Goal: Information Seeking & Learning: Learn about a topic

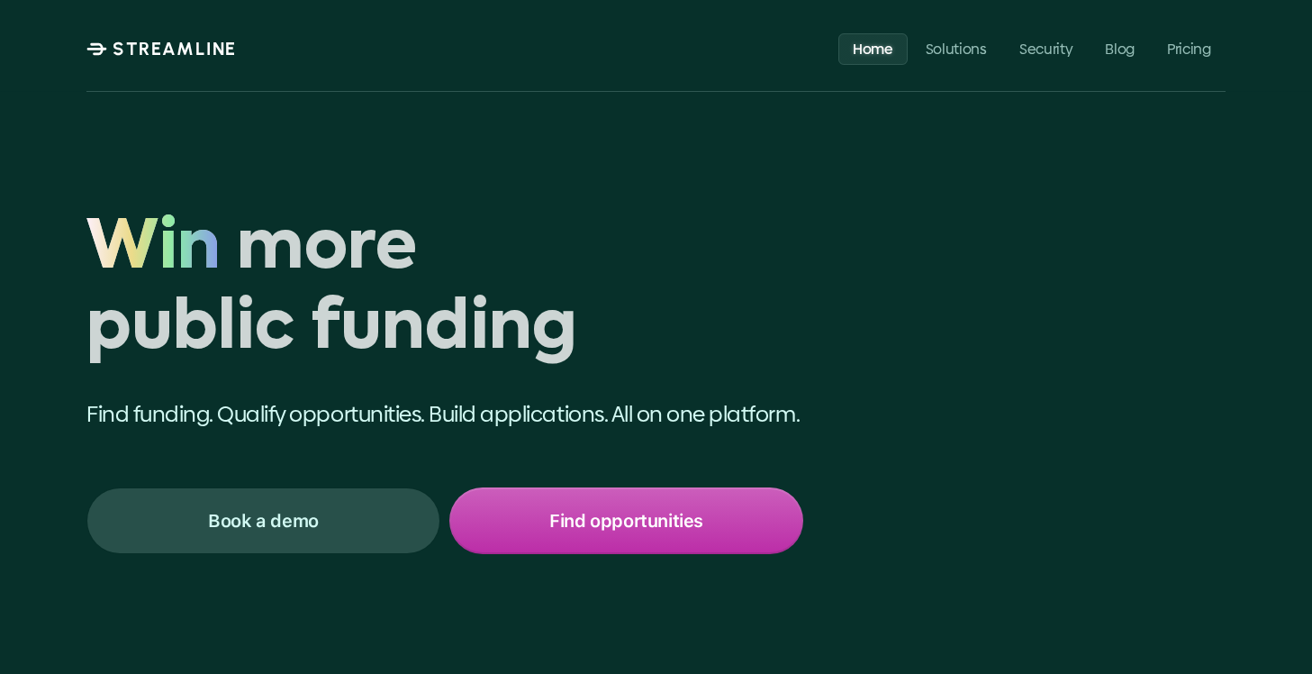
scroll to position [2, 0]
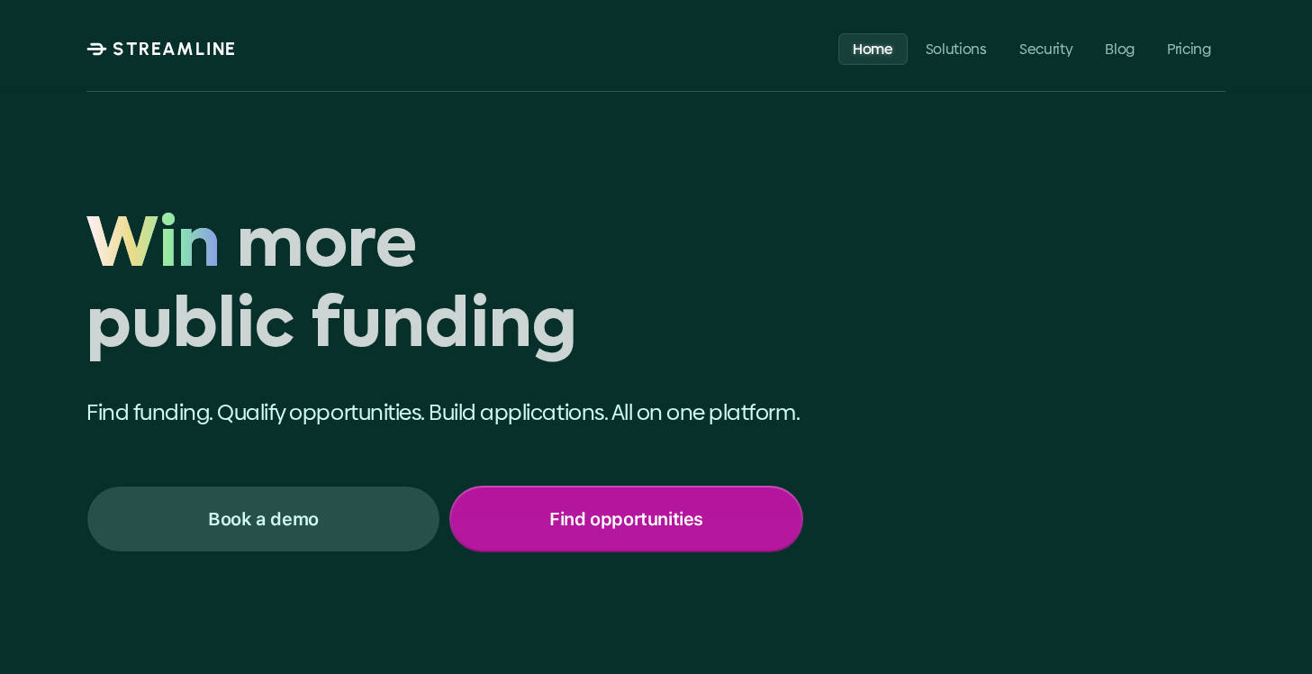
click at [581, 519] on p "Find opportunities" at bounding box center [626, 518] width 154 height 23
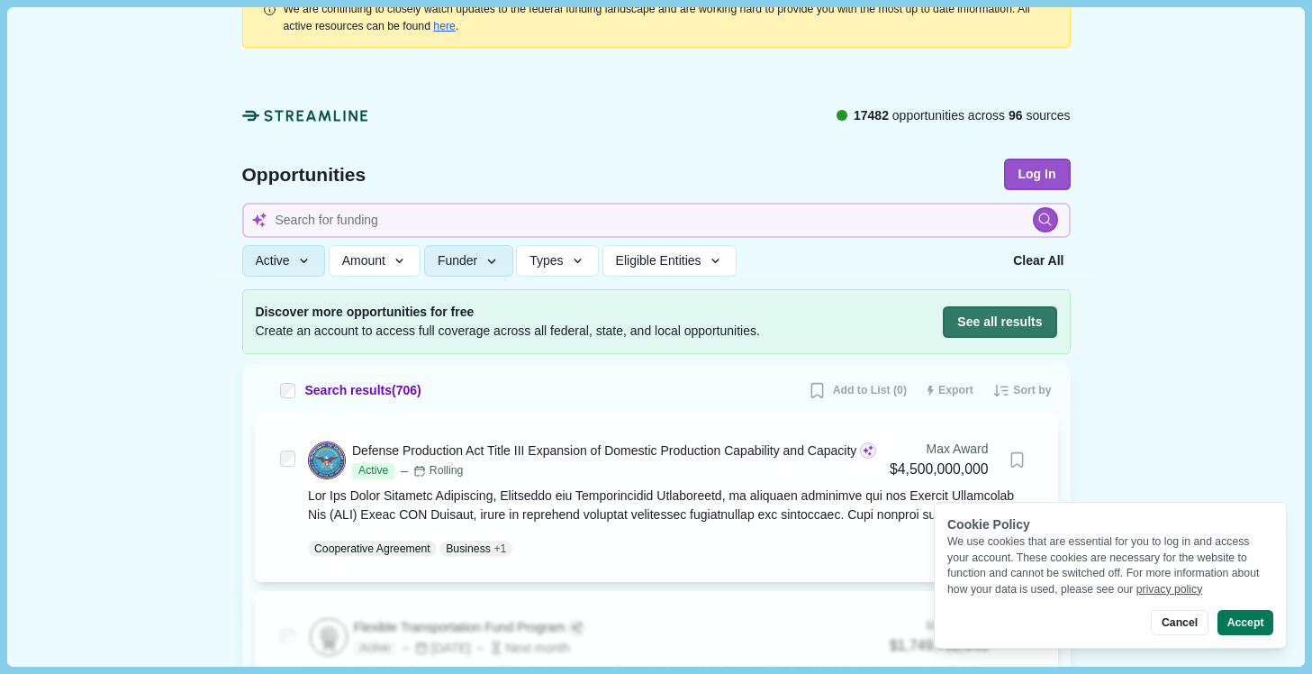
scroll to position [36, 0]
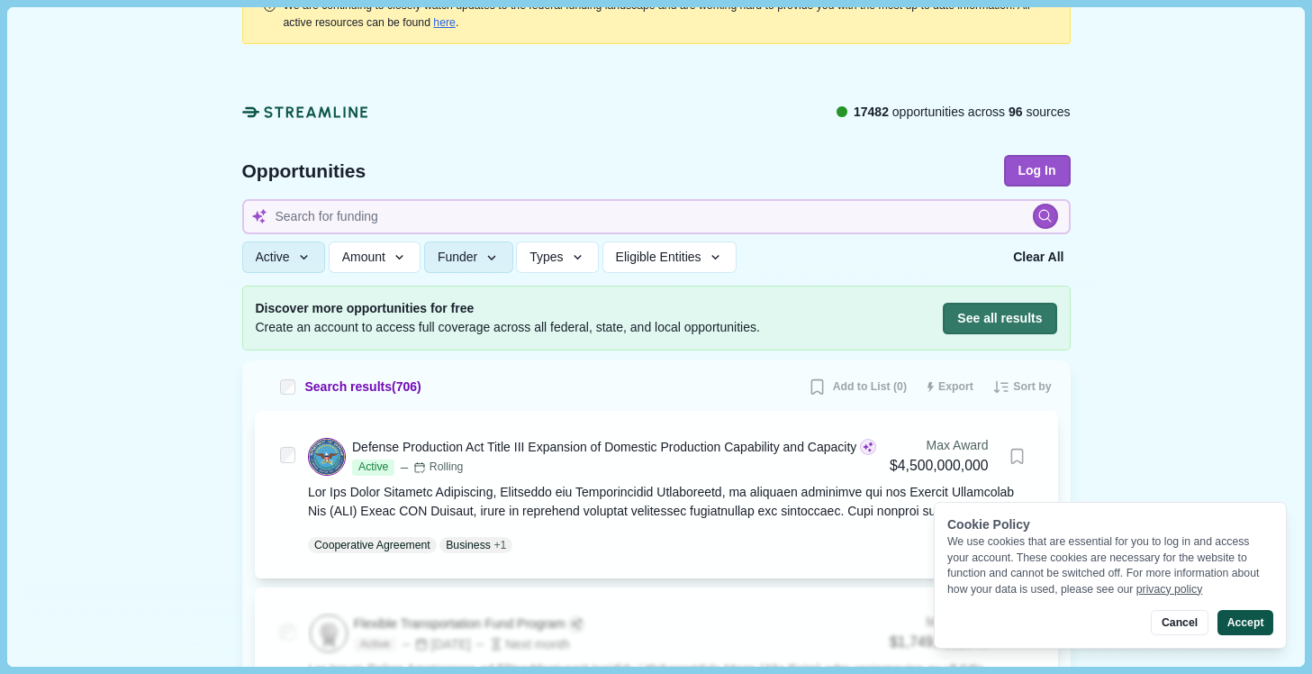
click at [1249, 624] on button "Accept" at bounding box center [1246, 622] width 56 height 25
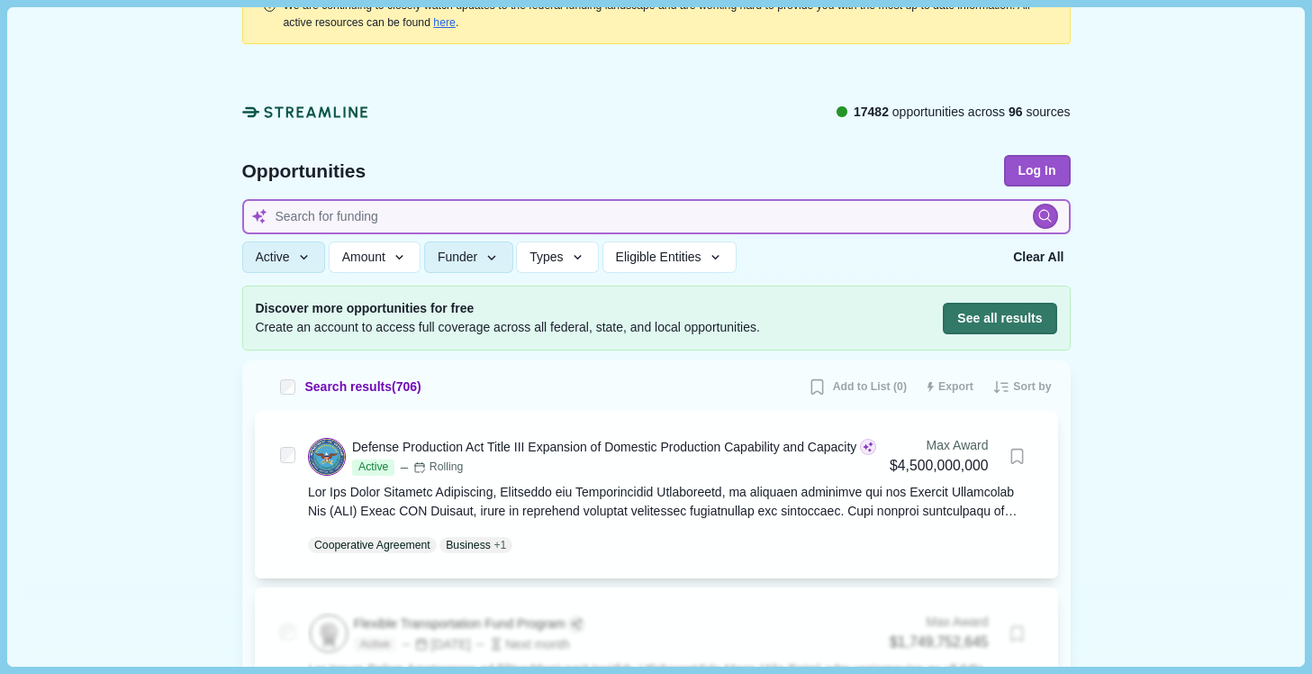
click at [802, 208] on input at bounding box center [656, 216] width 829 height 35
type input "earth minerals"
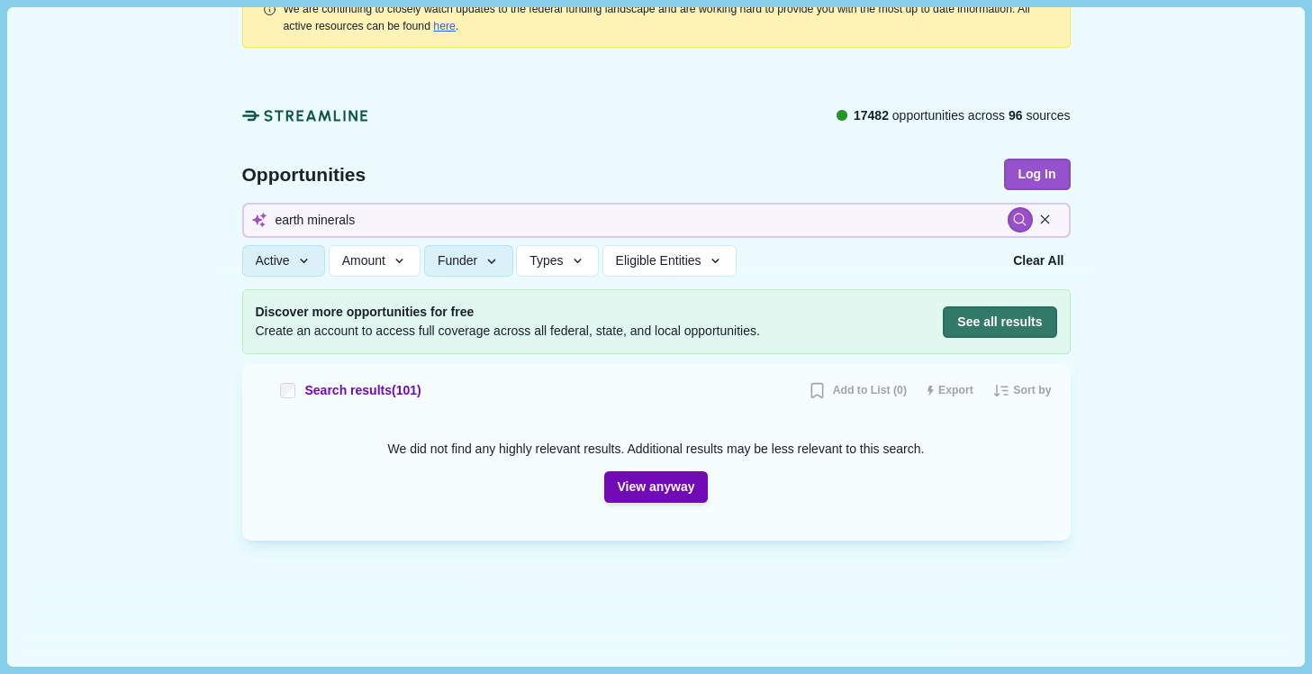
click at [295, 392] on div "Search results ( 101 )" at bounding box center [338, 390] width 167 height 19
click at [278, 381] on div "Search results ( 101 )" at bounding box center [338, 390] width 167 height 19
click at [432, 209] on input "earth minerals" at bounding box center [656, 220] width 829 height 35
drag, startPoint x: 411, startPoint y: 218, endPoint x: 186, endPoint y: 213, distance: 225.2
click at [186, 213] on div "We are continuing to closely watch updates to the federal funding landscape and…" at bounding box center [655, 321] width 1297 height 692
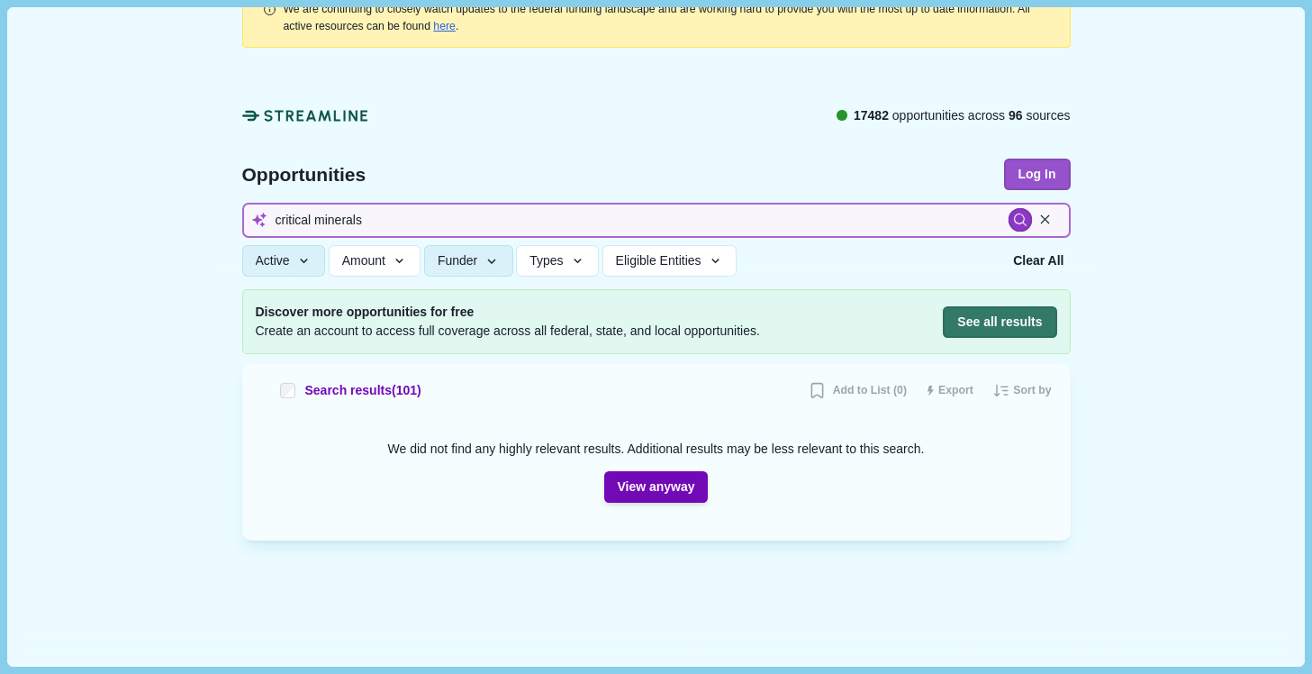
type input "critical minerals"
click at [1021, 224] on icon at bounding box center [1019, 220] width 15 height 15
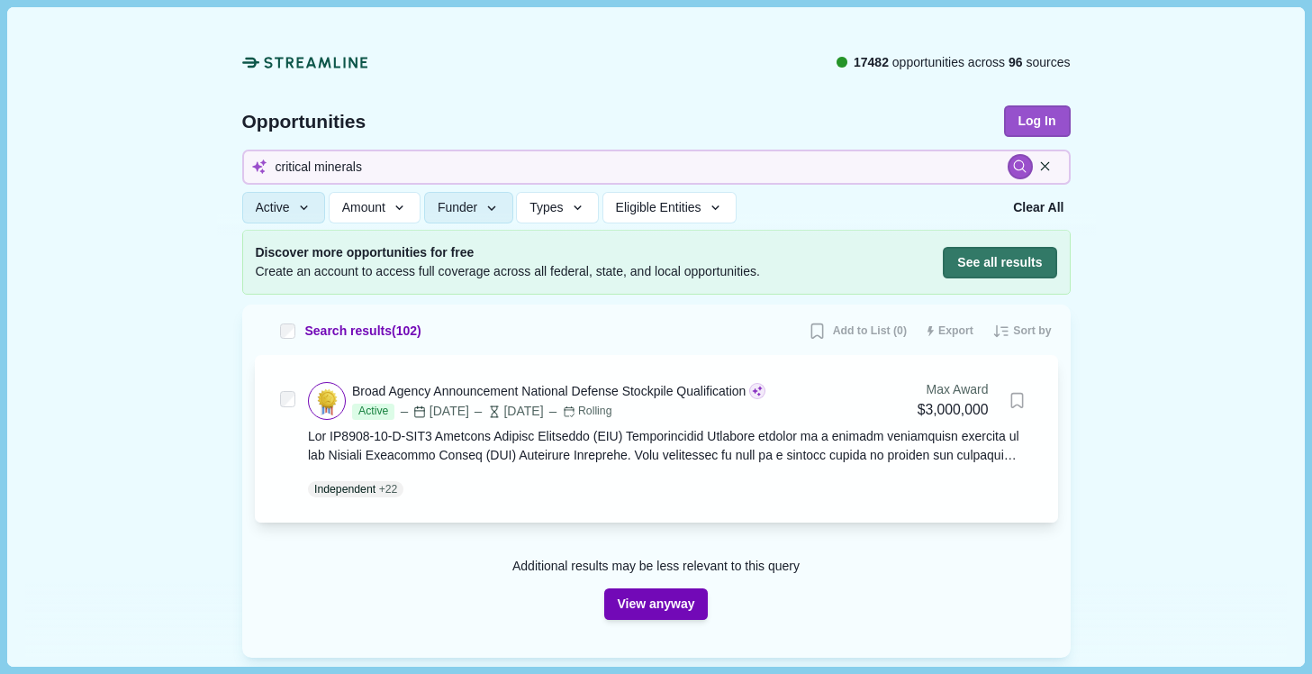
scroll to position [111, 0]
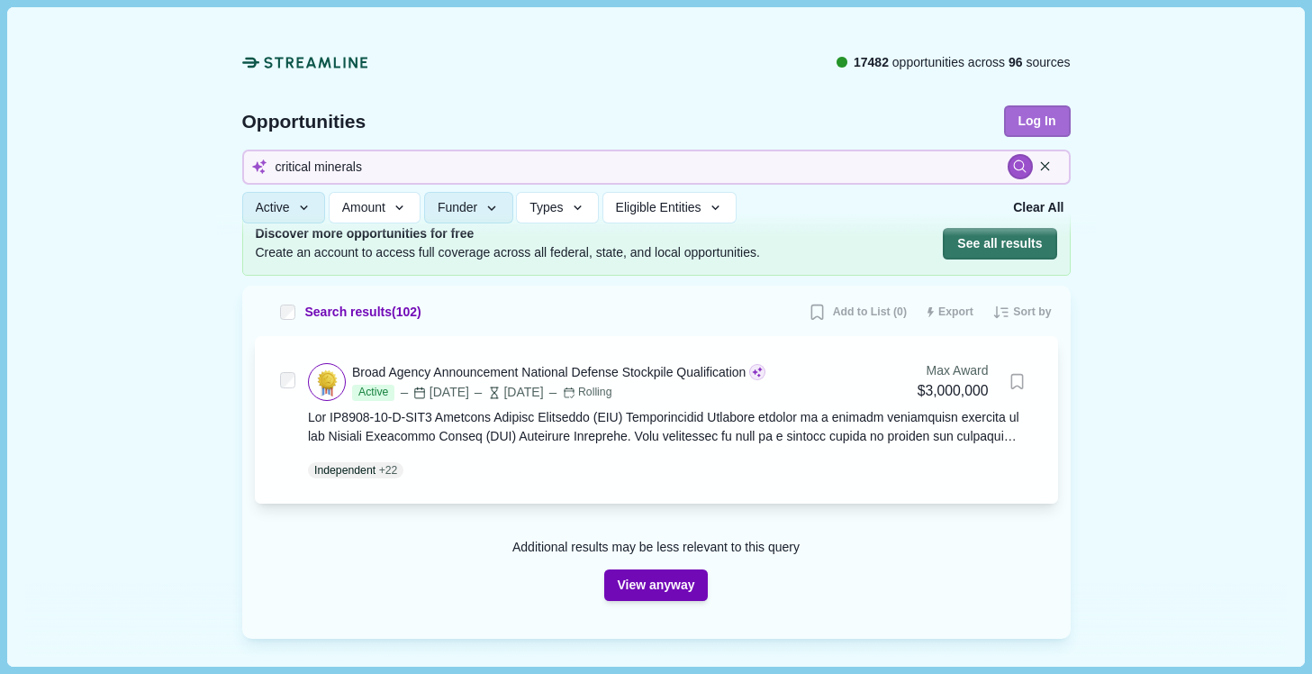
click at [1048, 116] on button "Log In" at bounding box center [1037, 121] width 67 height 32
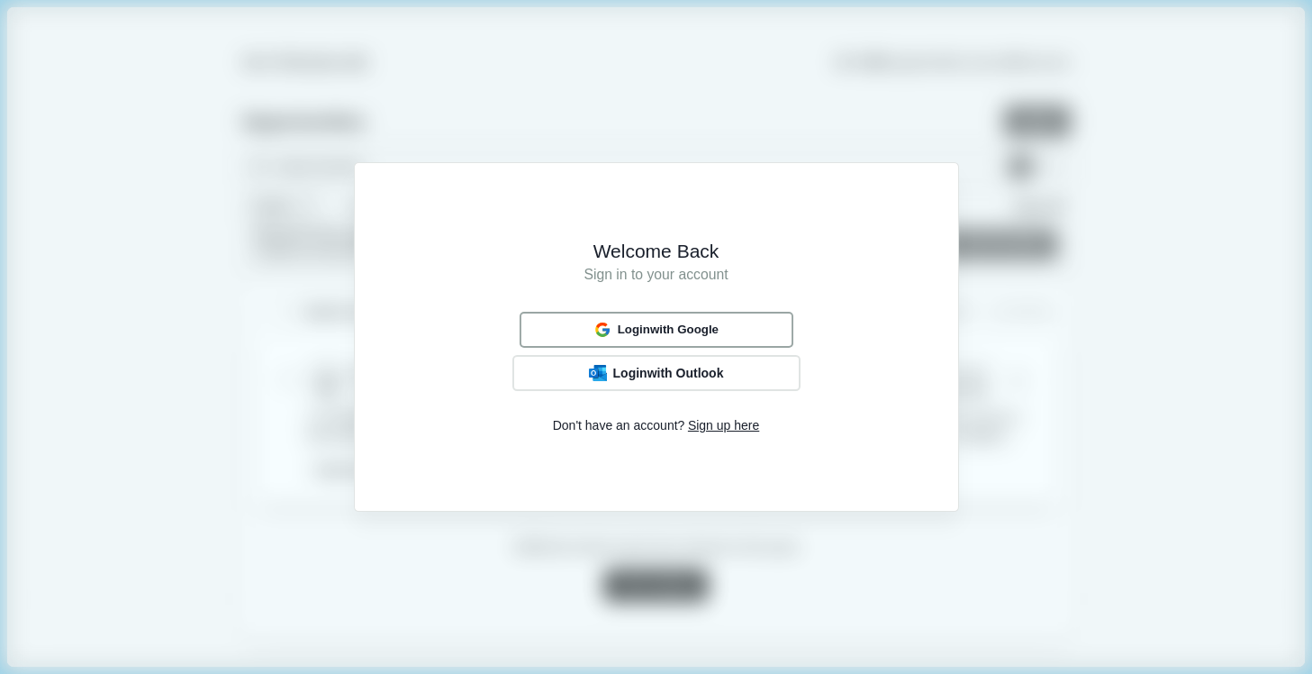
click at [783, 322] on button "Login with Google" at bounding box center [657, 329] width 274 height 35
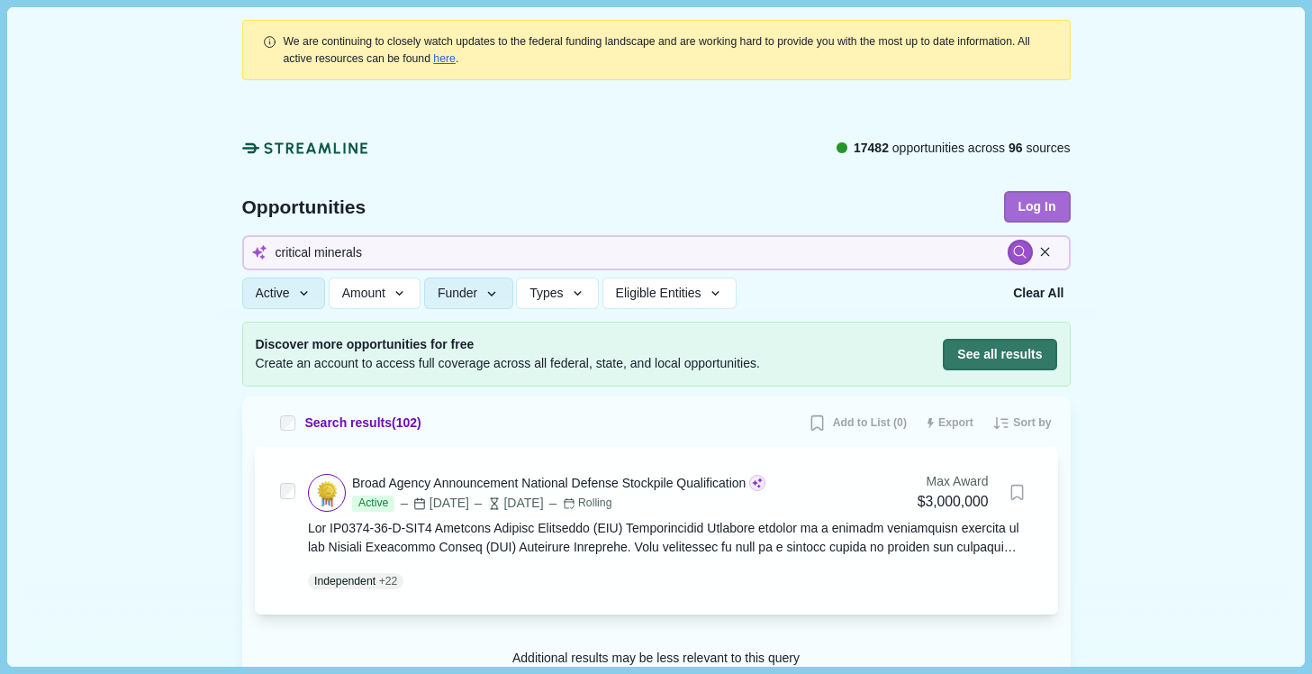
click at [1045, 212] on button "Log In" at bounding box center [1037, 207] width 67 height 32
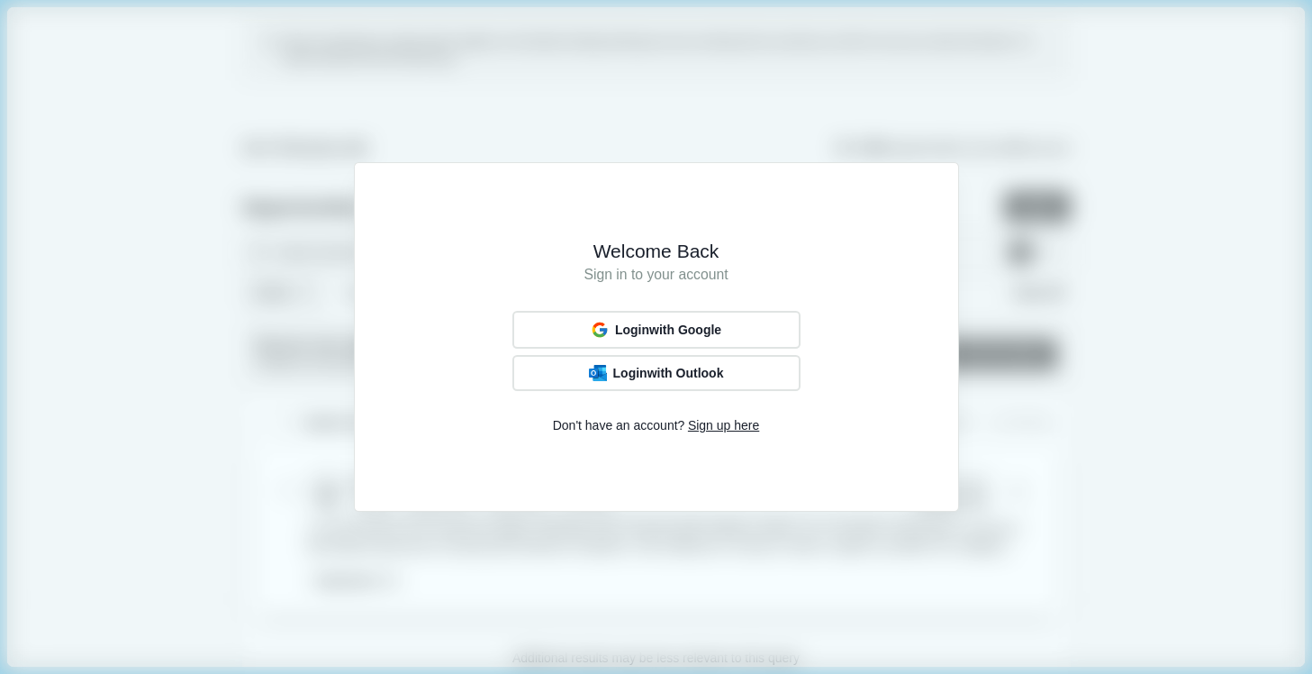
click at [729, 435] on div "Welcome Back Sign in to your account Login with Google Login with Outlook Don't…" at bounding box center [656, 336] width 553 height 297
click at [729, 425] on span "Sign up here" at bounding box center [723, 425] width 71 height 19
click at [718, 428] on span "Sign in here" at bounding box center [709, 425] width 68 height 19
click at [718, 428] on span "Sign up here" at bounding box center [723, 425] width 71 height 19
click at [712, 318] on div "Sign up with Google" at bounding box center [657, 329] width 148 height 23
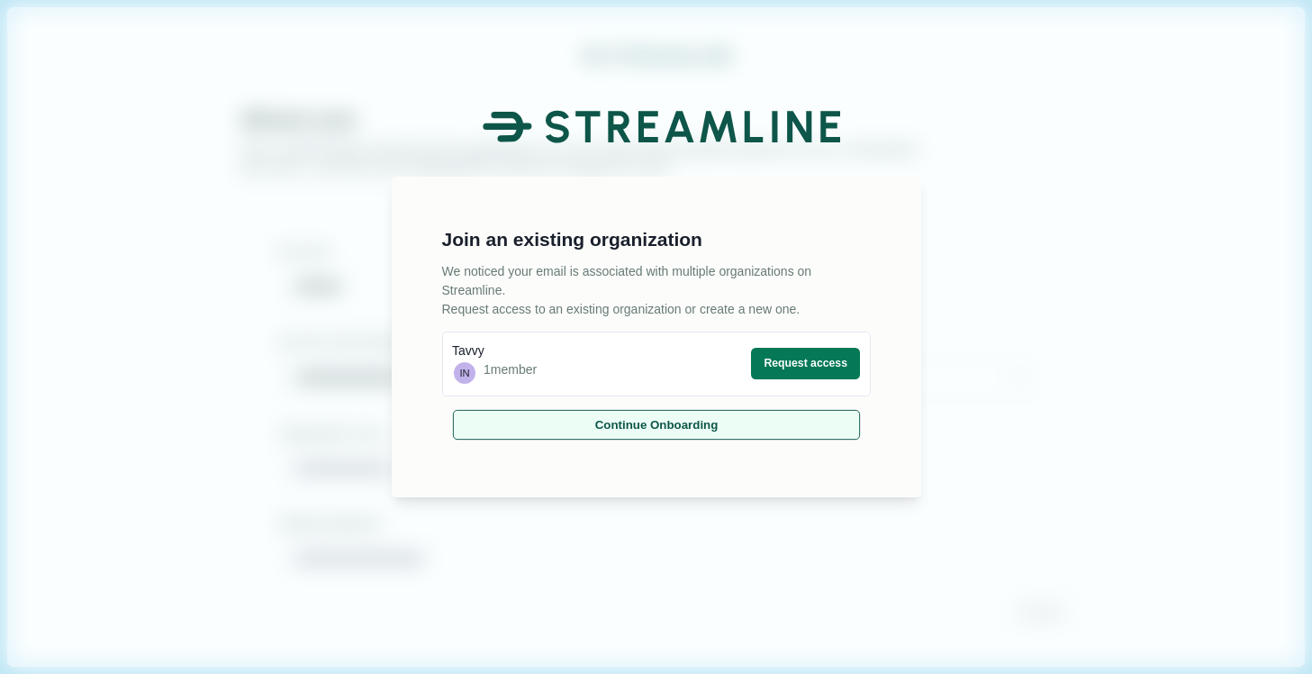
click at [783, 431] on button "Continue Onboarding" at bounding box center [655, 425] width 407 height 30
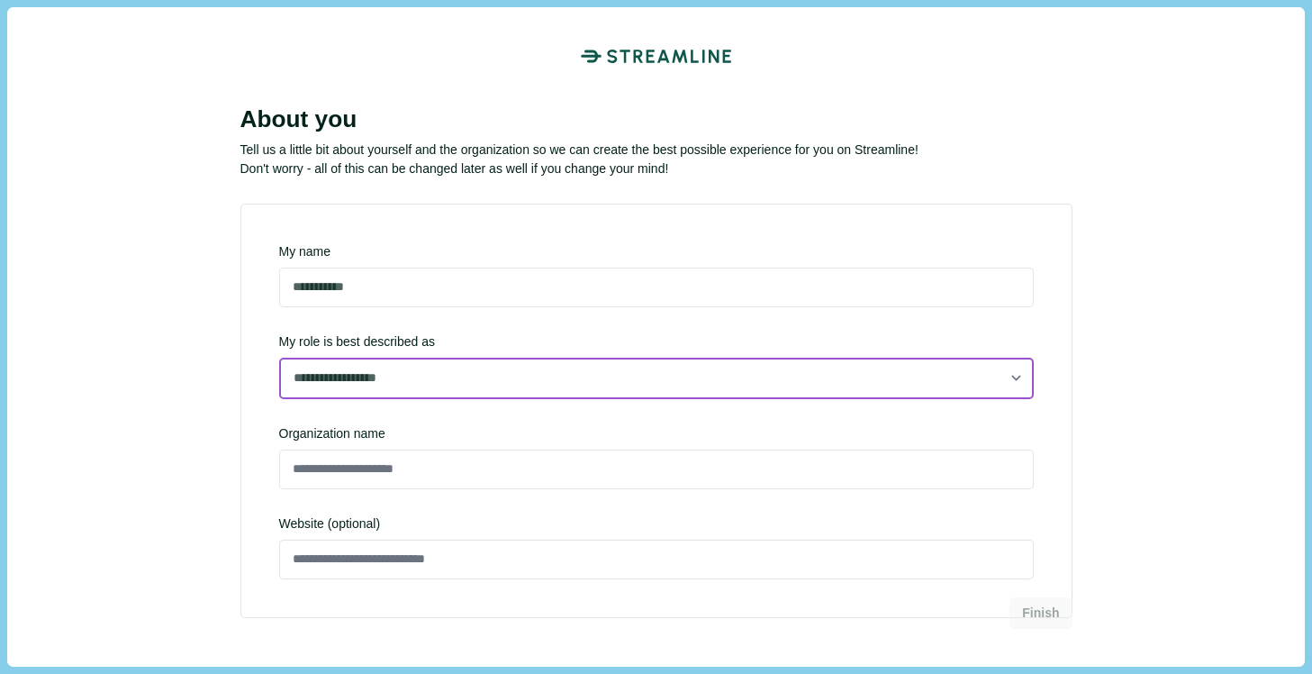
select select "**********"
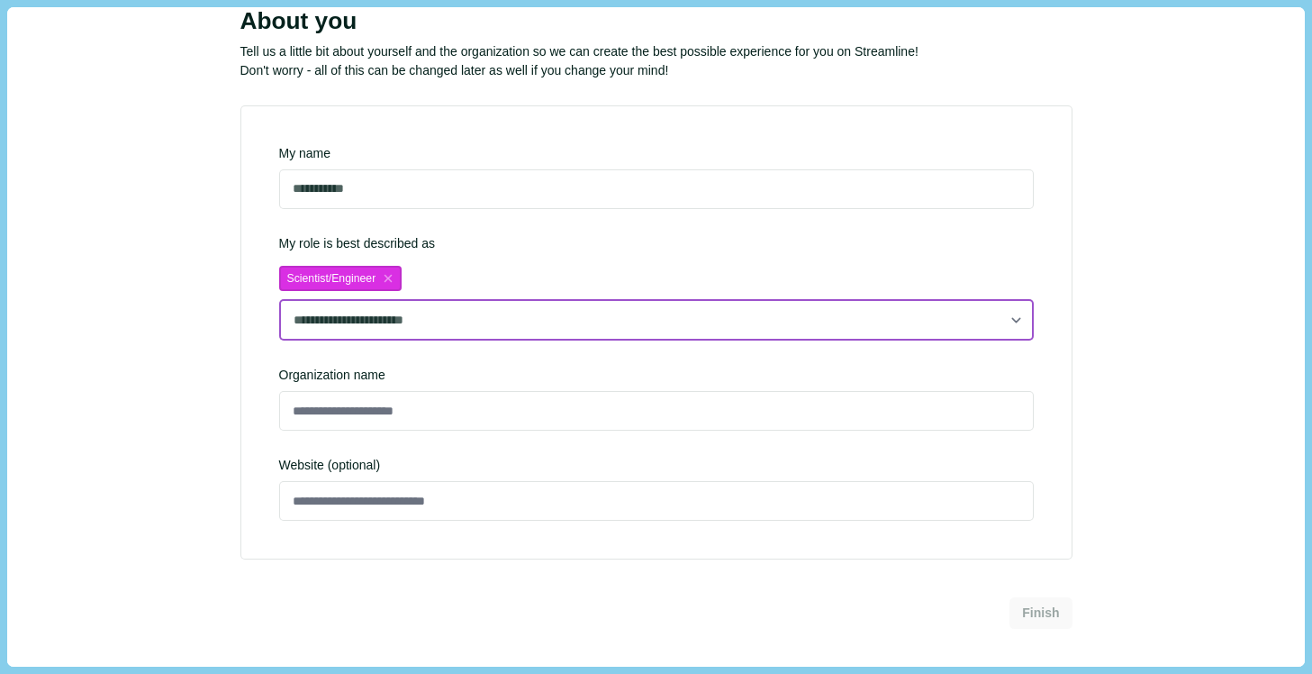
scroll to position [105, 0]
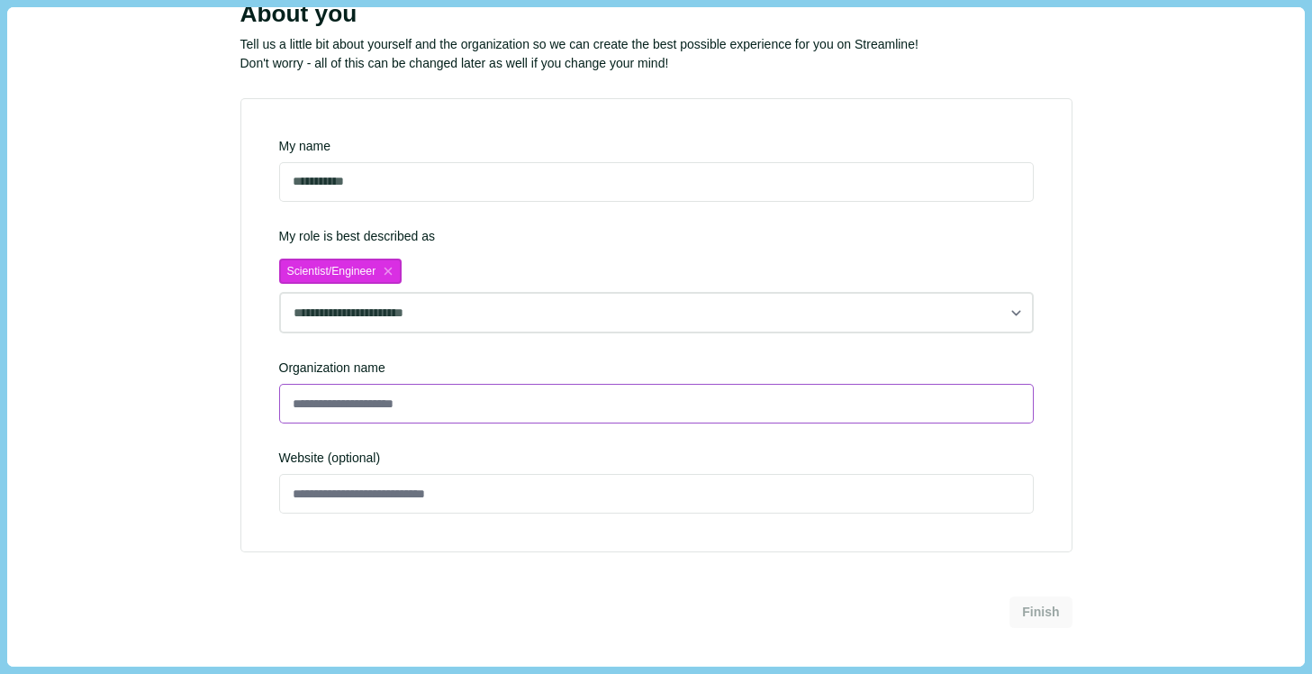
click at [860, 407] on input at bounding box center [656, 404] width 755 height 40
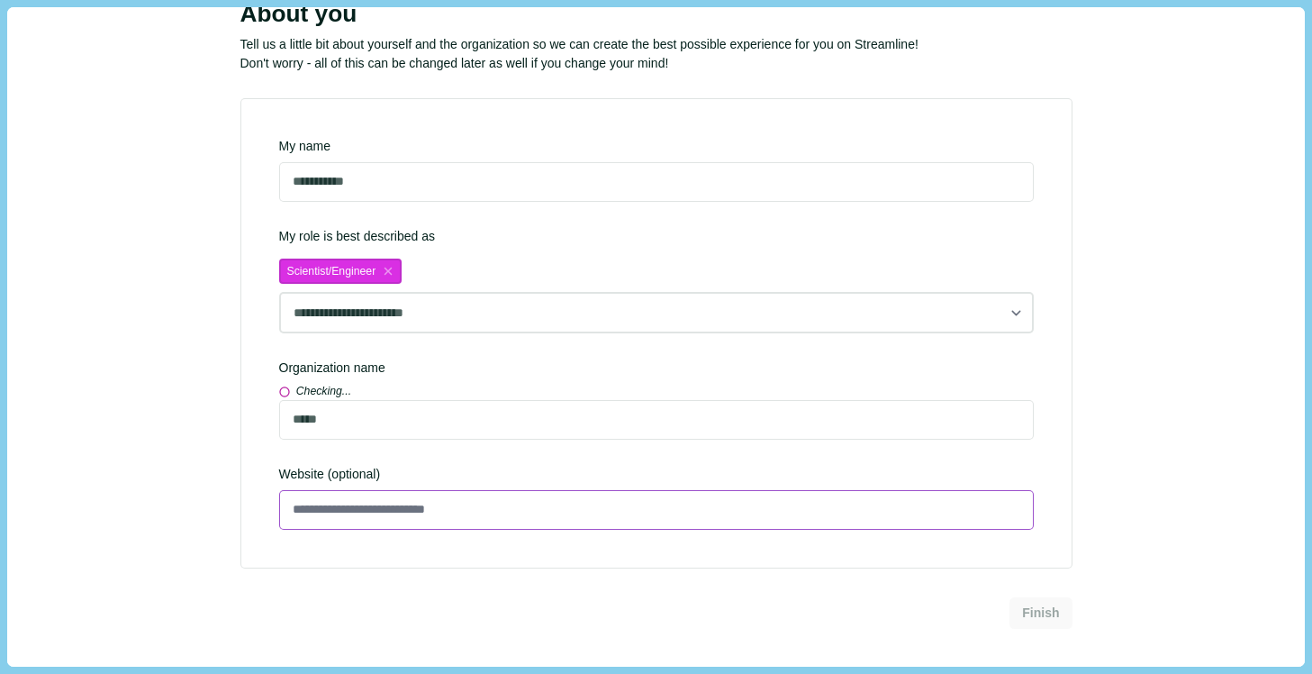
click at [812, 510] on input at bounding box center [656, 510] width 755 height 40
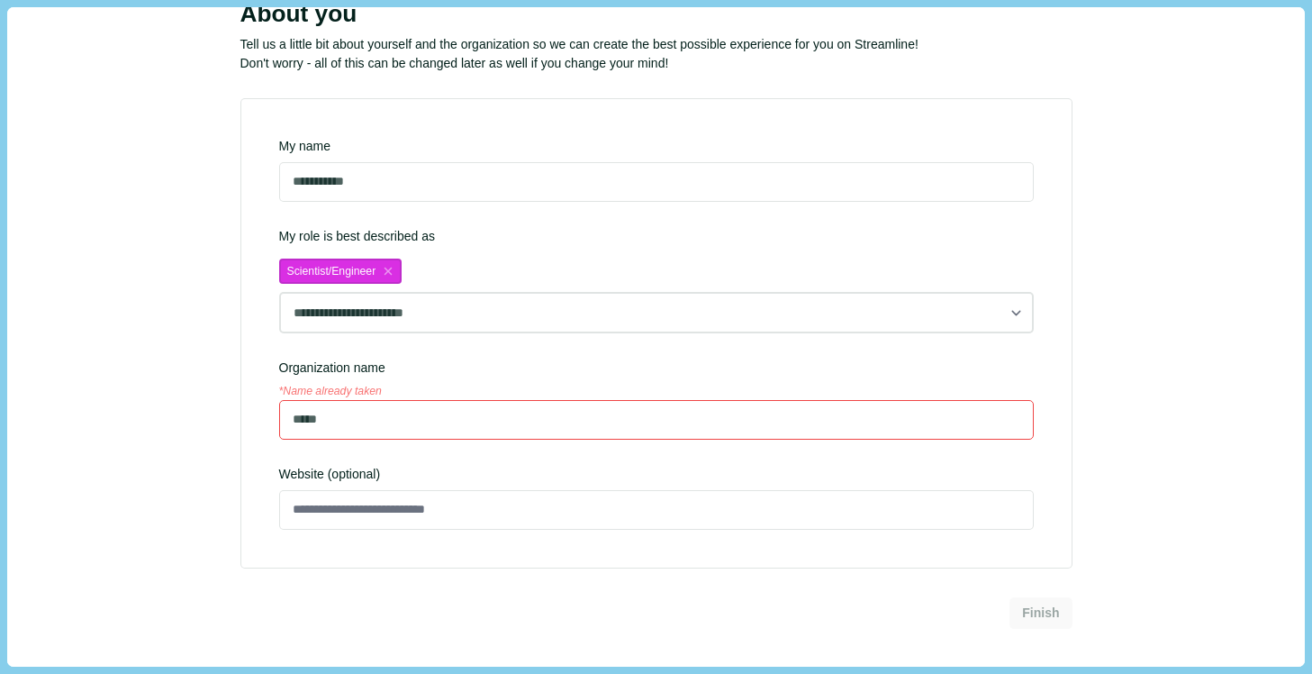
click at [776, 437] on input "*****" at bounding box center [656, 420] width 755 height 40
drag, startPoint x: 776, startPoint y: 437, endPoint x: 359, endPoint y: 417, distance: 417.5
click at [359, 417] on input "*****" at bounding box center [656, 420] width 755 height 40
drag, startPoint x: 359, startPoint y: 417, endPoint x: 248, endPoint y: 415, distance: 111.7
click at [248, 415] on div "**********" at bounding box center [656, 333] width 832 height 470
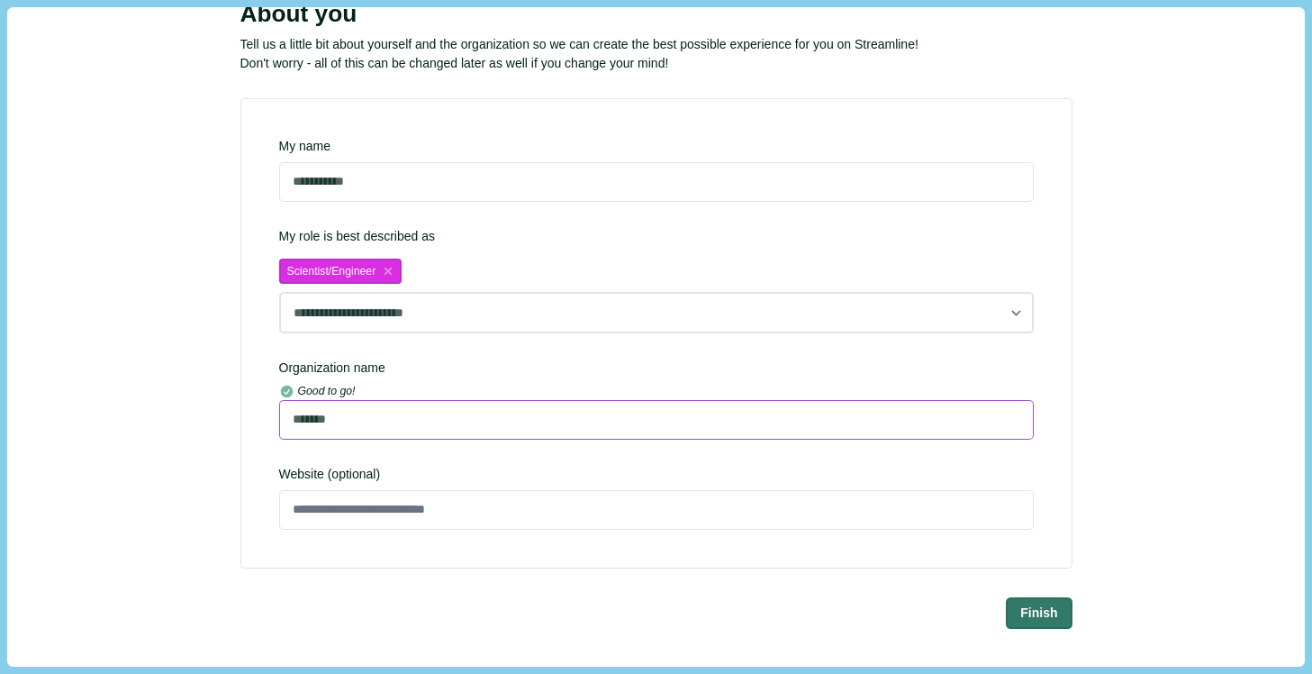
type input "*******"
click at [302, 454] on div "**********" at bounding box center [656, 333] width 832 height 470
click at [1028, 601] on button "Finish" at bounding box center [1039, 612] width 63 height 30
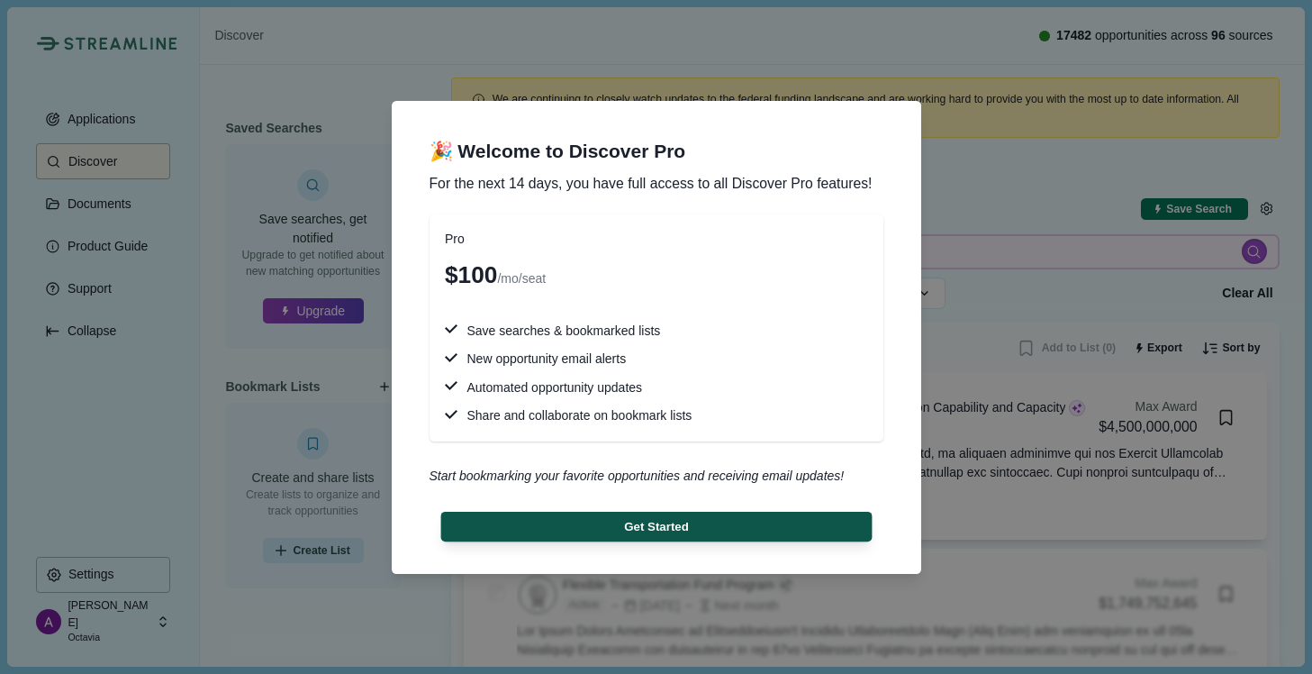
click at [864, 533] on button "Get Started" at bounding box center [655, 526] width 431 height 30
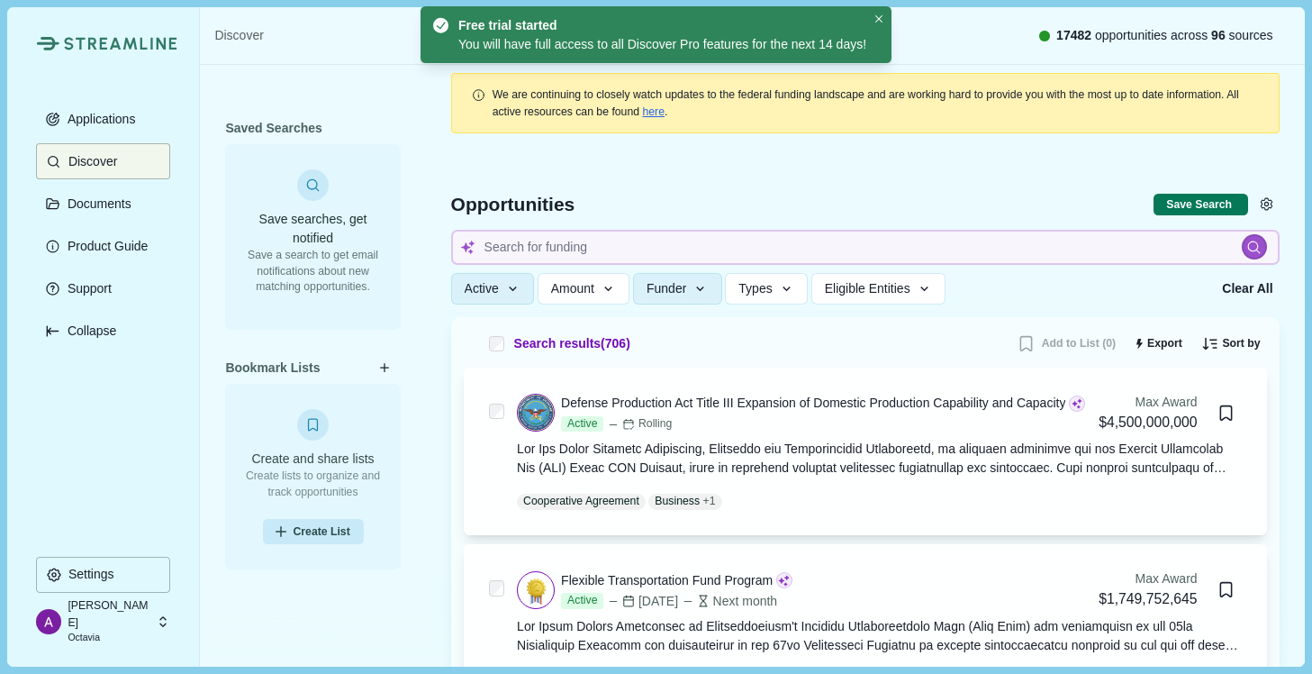
scroll to position [5, 0]
click at [545, 243] on input at bounding box center [865, 246] width 829 height 35
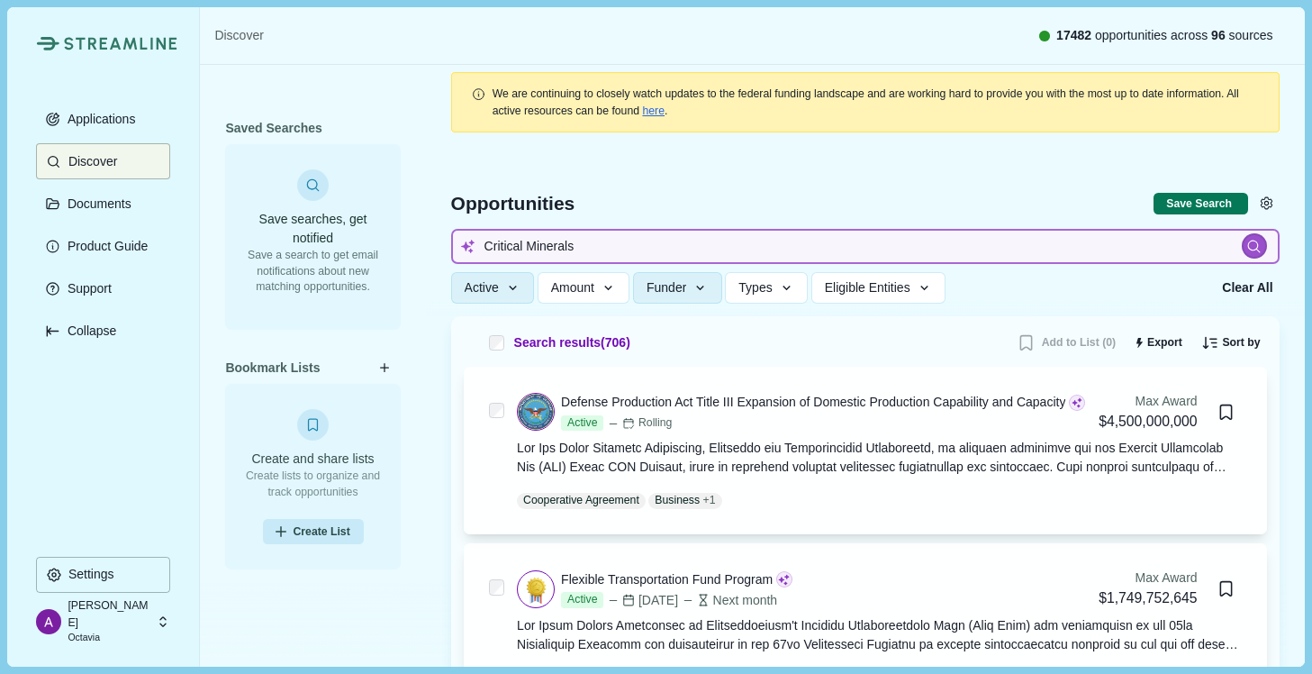
type input "Critical Minerals"
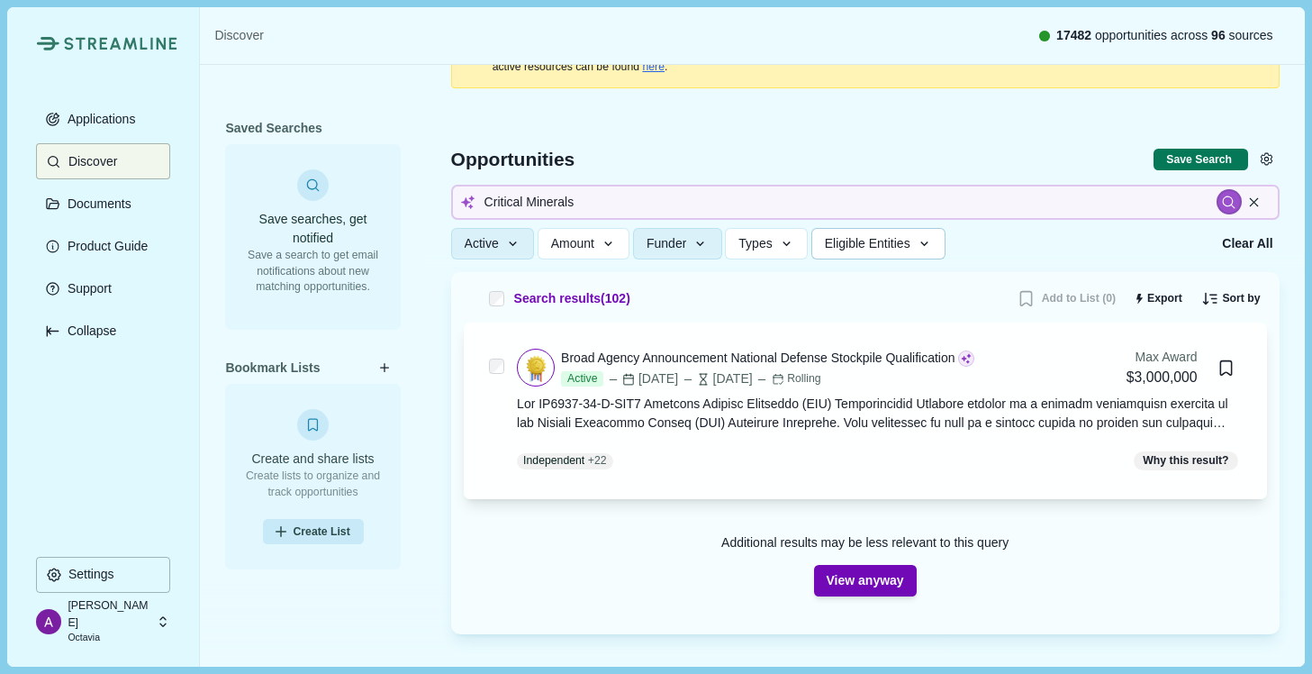
scroll to position [57, 0]
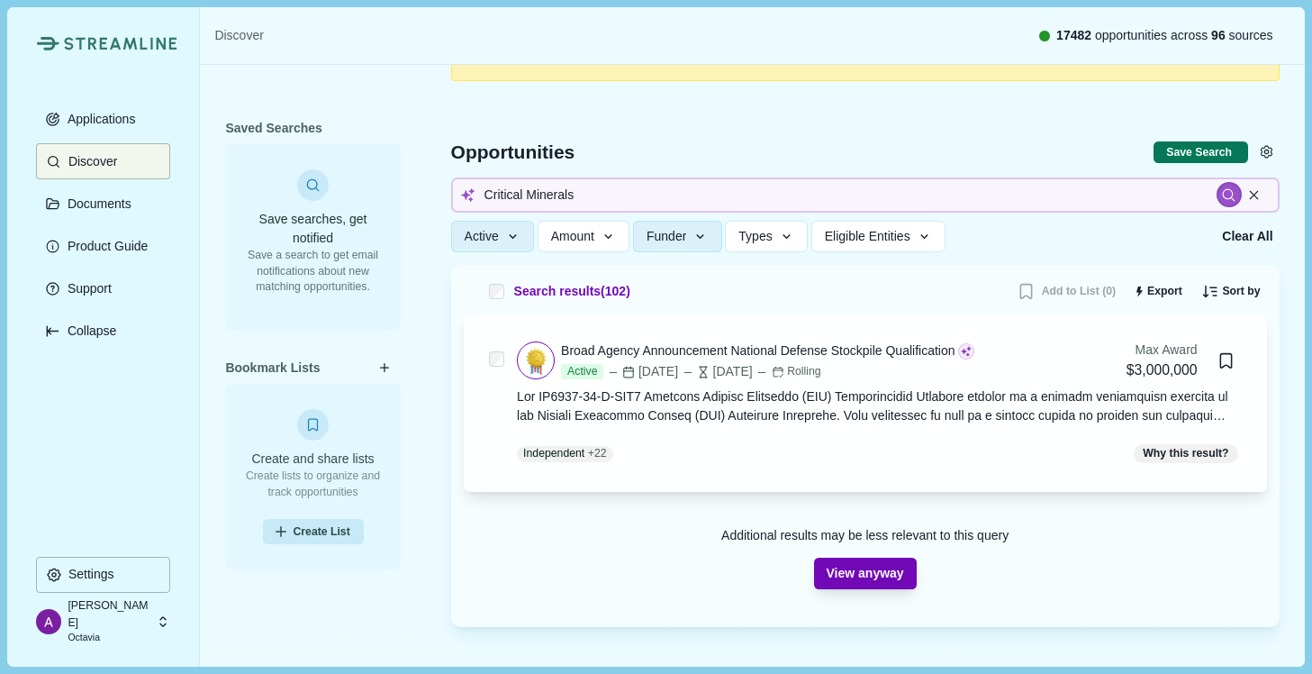
click at [885, 576] on button "View anyway" at bounding box center [865, 574] width 103 height 32
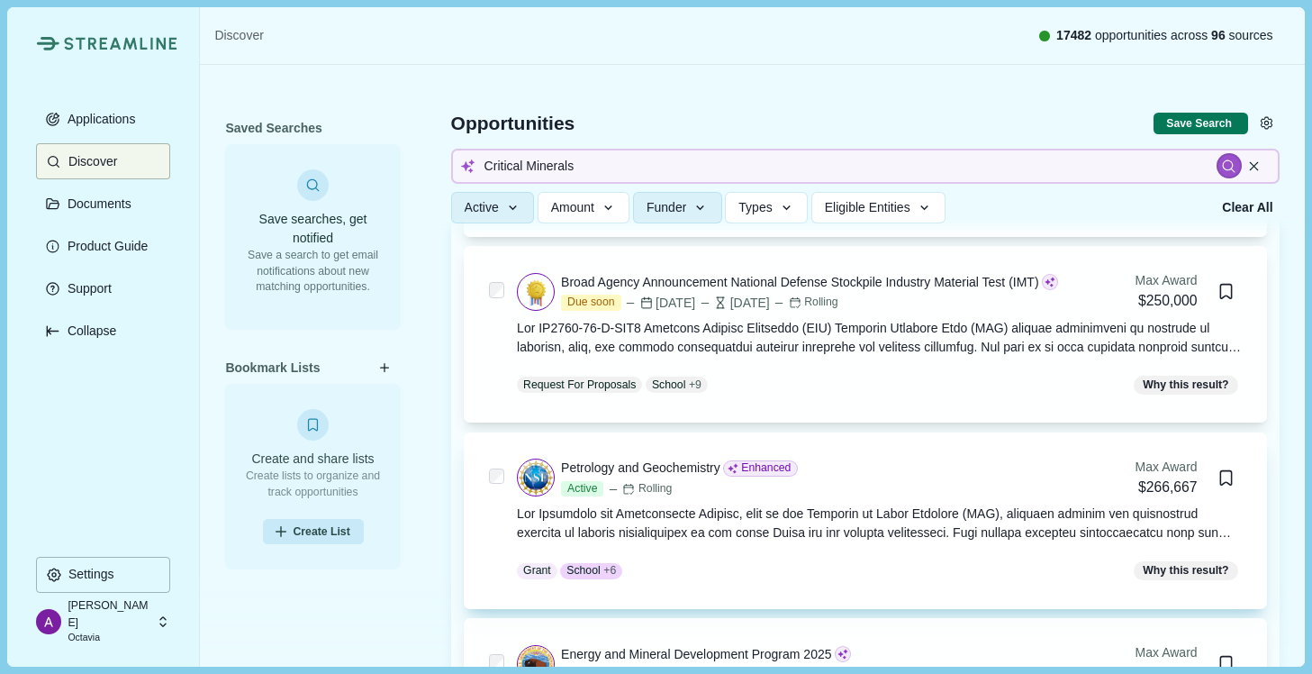
scroll to position [957, 0]
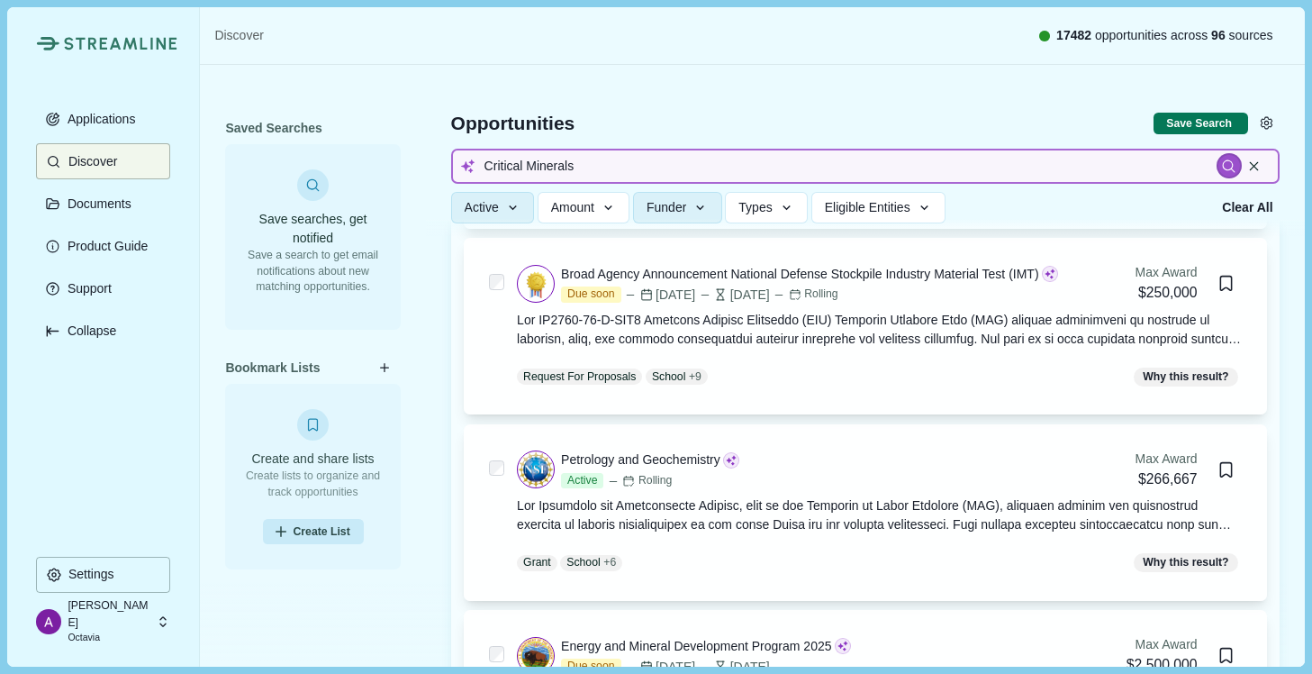
click at [707, 166] on input "Critical Minerals" at bounding box center [865, 166] width 829 height 35
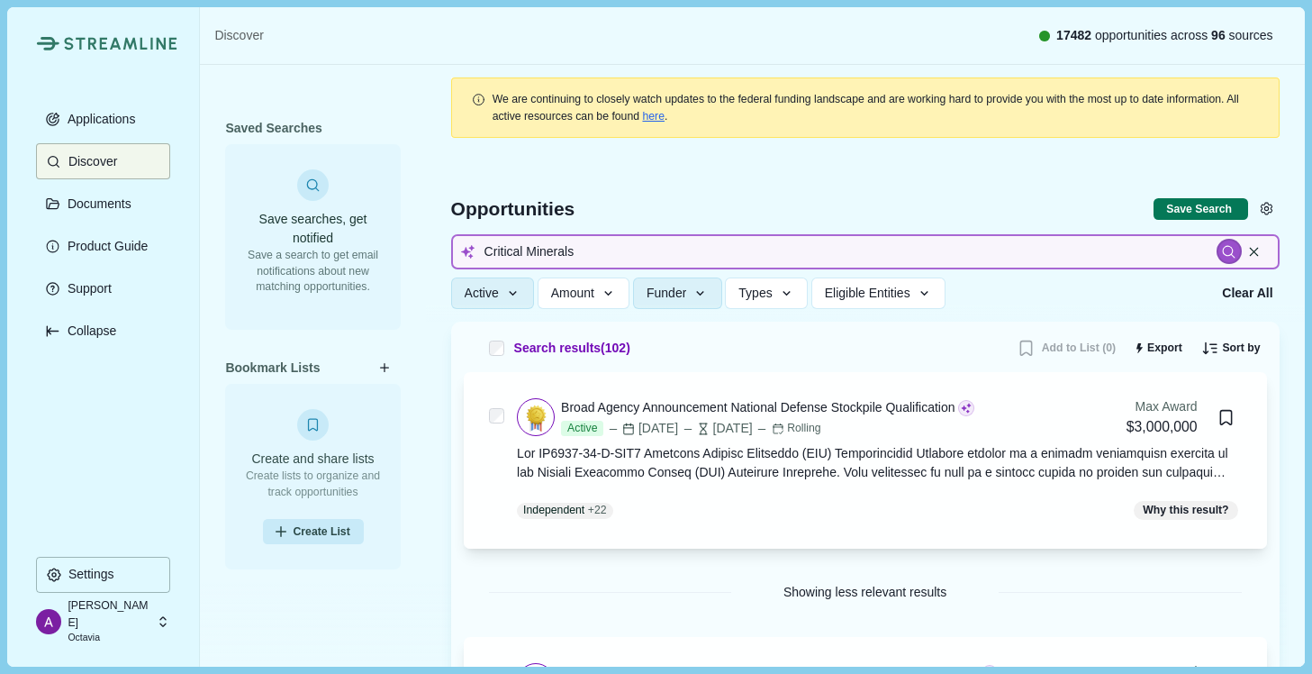
scroll to position [0, 0]
drag, startPoint x: 605, startPoint y: 248, endPoint x: 370, endPoint y: 247, distance: 235.1
type input "Mineral exploration"
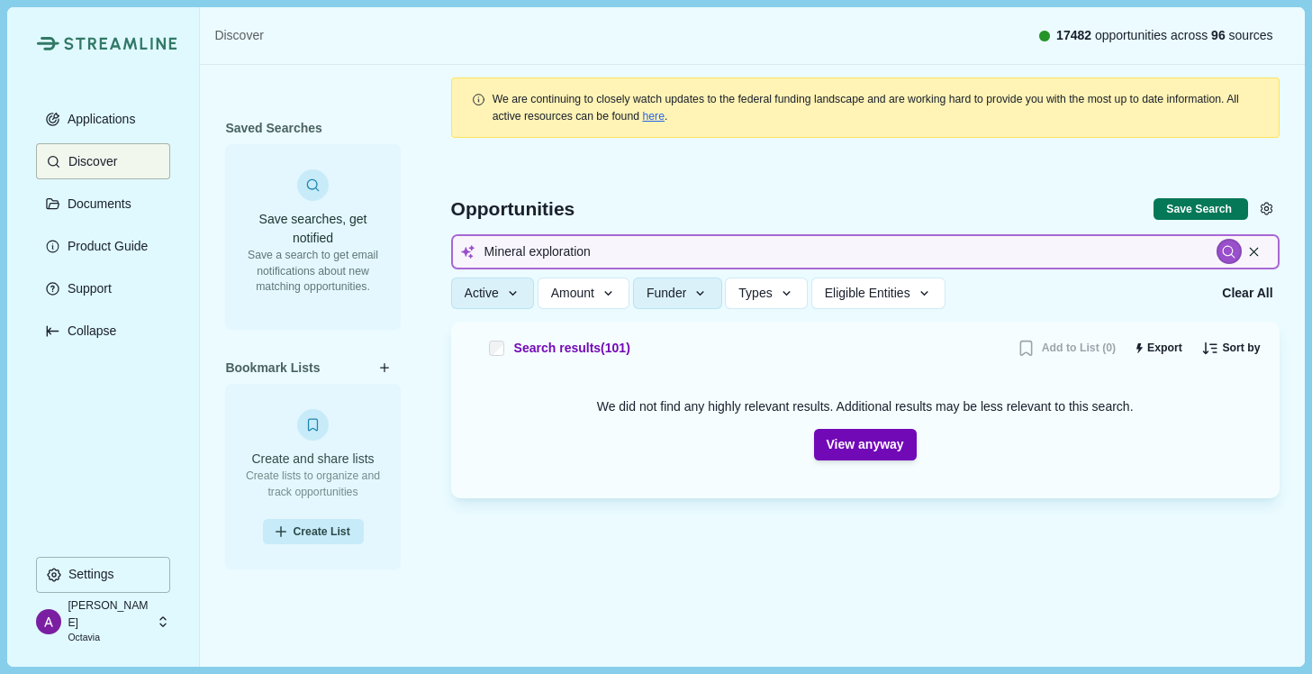
drag, startPoint x: 659, startPoint y: 251, endPoint x: 404, endPoint y: 250, distance: 255.8
click at [404, 250] on div "Saved Searches Save searches, get notified Save a search to get email notificat…" at bounding box center [752, 359] width 1104 height 589
type input "earth minerals"
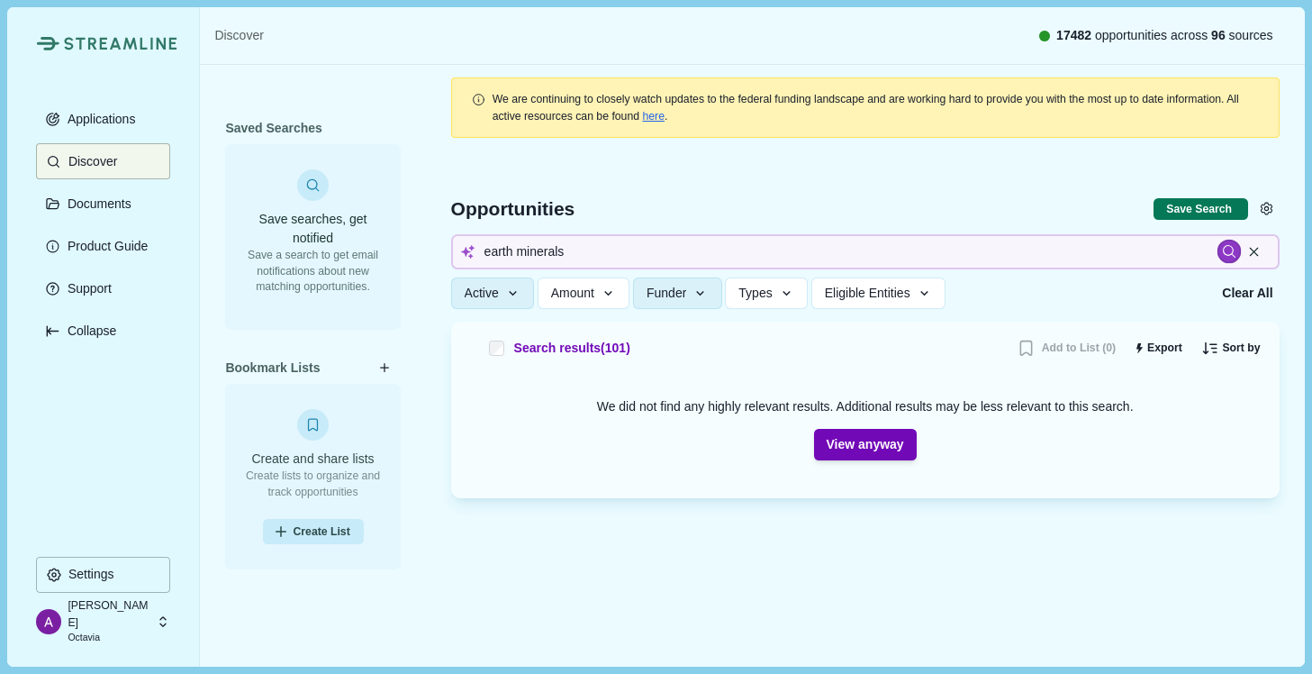
click at [1226, 240] on div at bounding box center [1229, 252] width 24 height 24
click at [1231, 246] on icon at bounding box center [1229, 252] width 13 height 13
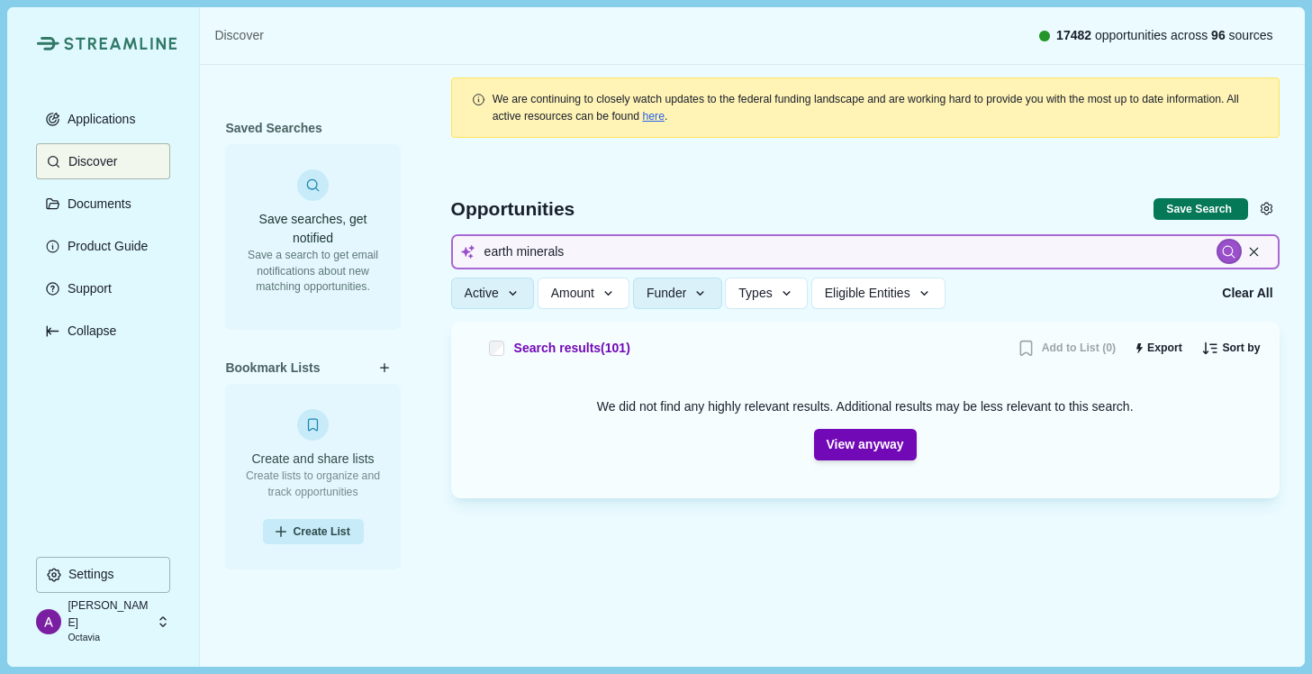
drag, startPoint x: 674, startPoint y: 258, endPoint x: 559, endPoint y: 251, distance: 114.6
click at [559, 251] on input "earth minerals" at bounding box center [865, 251] width 829 height 35
type input "uranium"
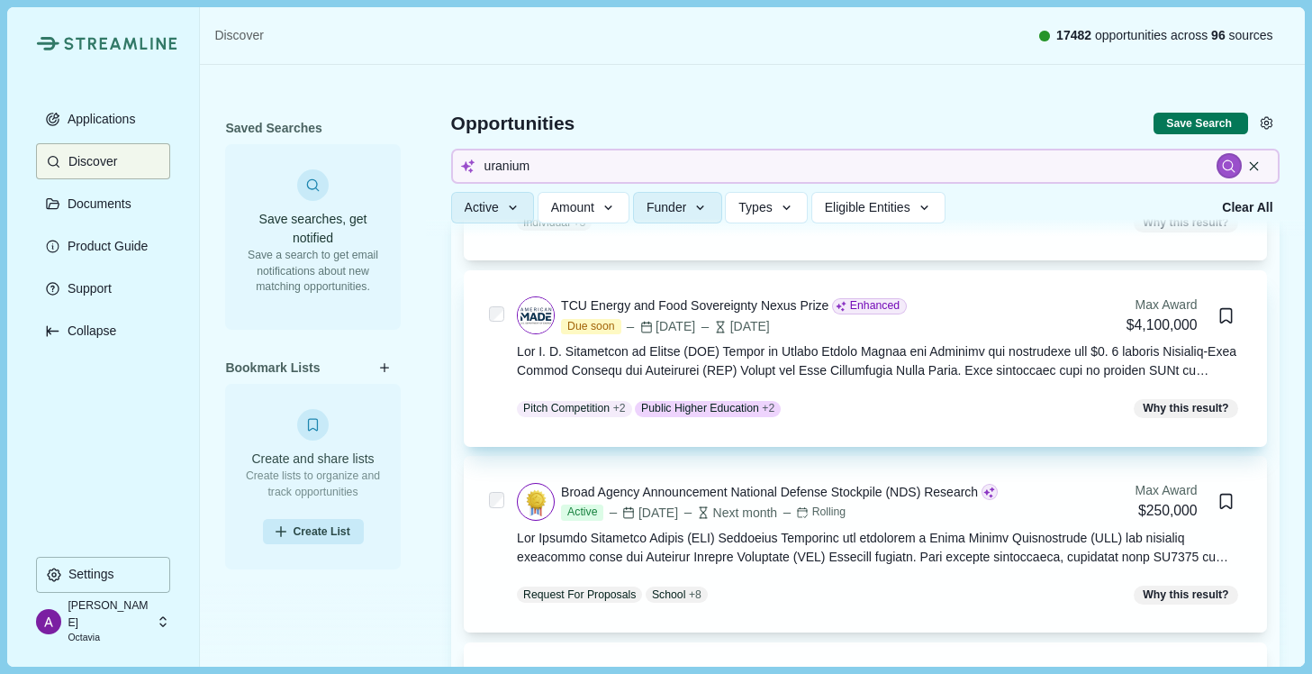
scroll to position [1574, 0]
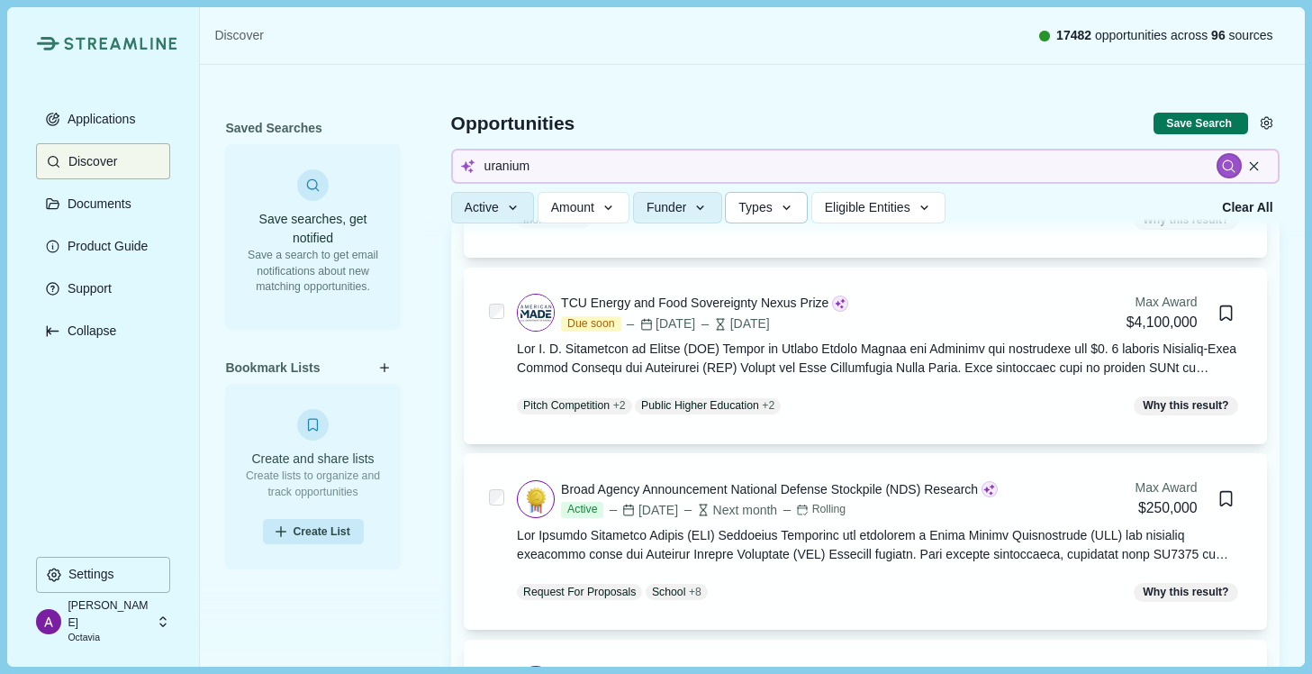
click at [772, 206] on span "Types" at bounding box center [755, 207] width 33 height 15
click at [868, 206] on span "Eligible Entities" at bounding box center [868, 207] width 86 height 15
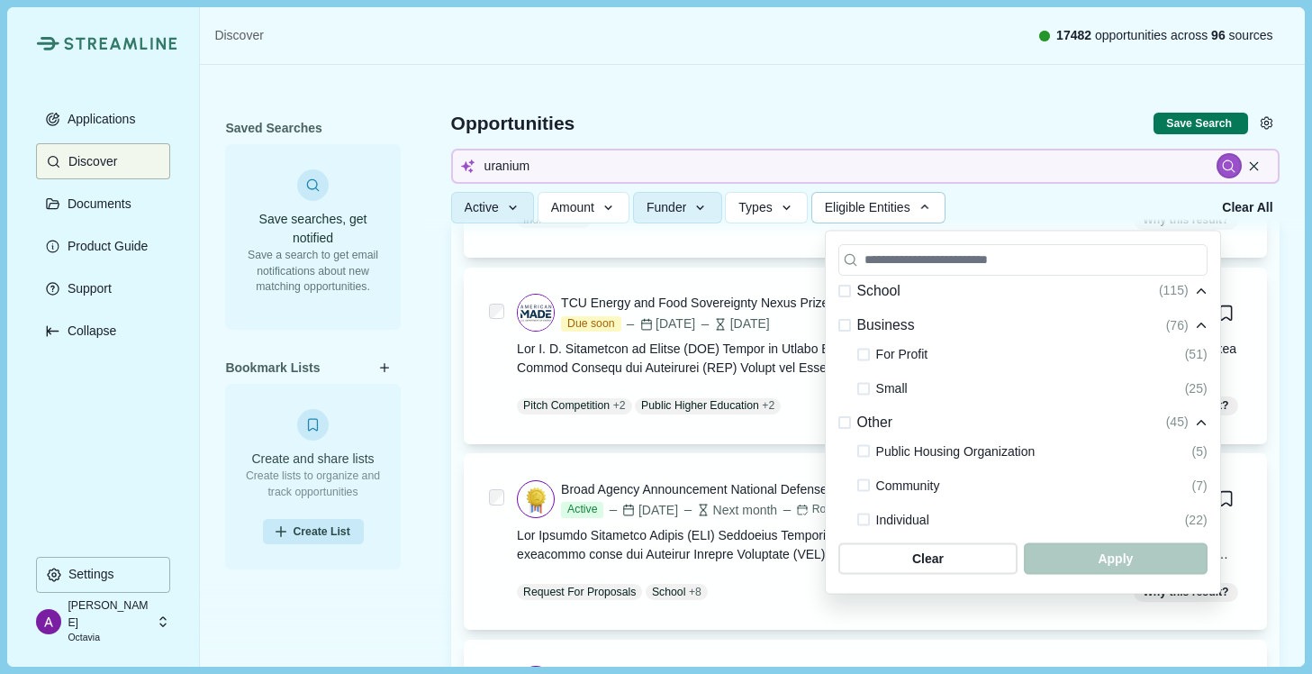
scroll to position [511, 0]
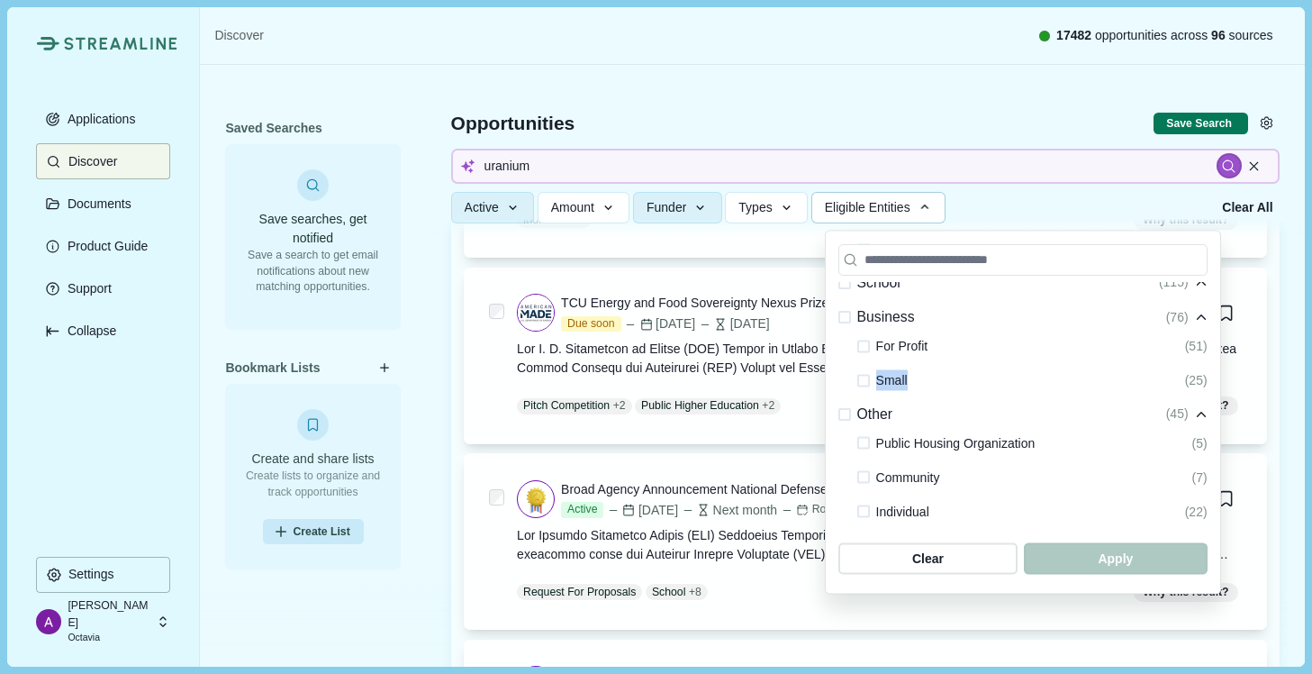
click at [868, 379] on span at bounding box center [864, 380] width 13 height 13
click at [866, 348] on span at bounding box center [864, 346] width 13 height 13
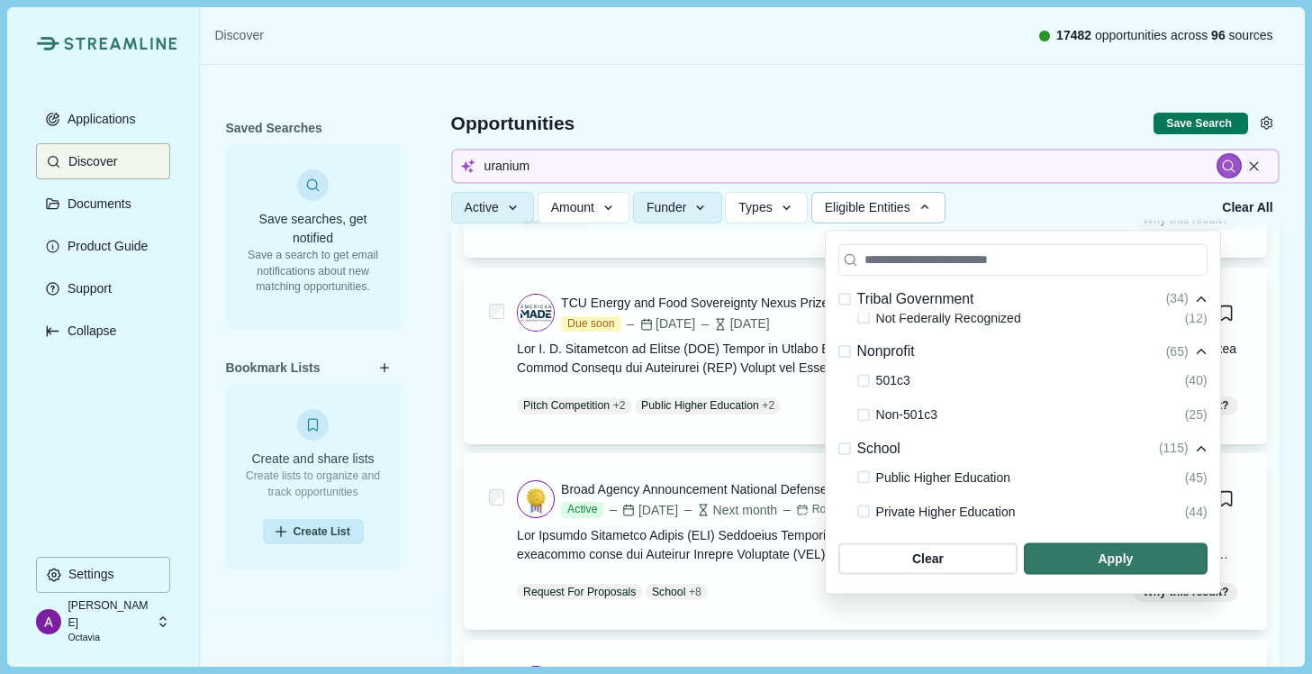
scroll to position [264, 0]
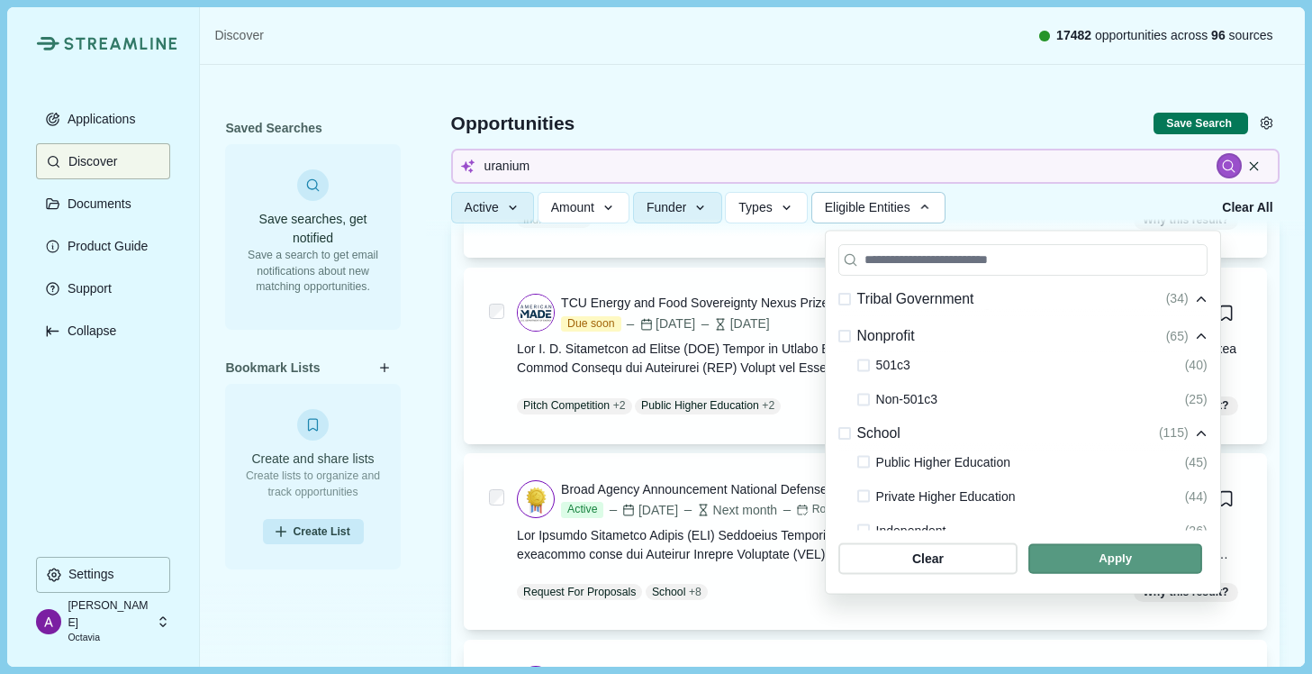
click at [1106, 567] on span "button" at bounding box center [1116, 559] width 174 height 30
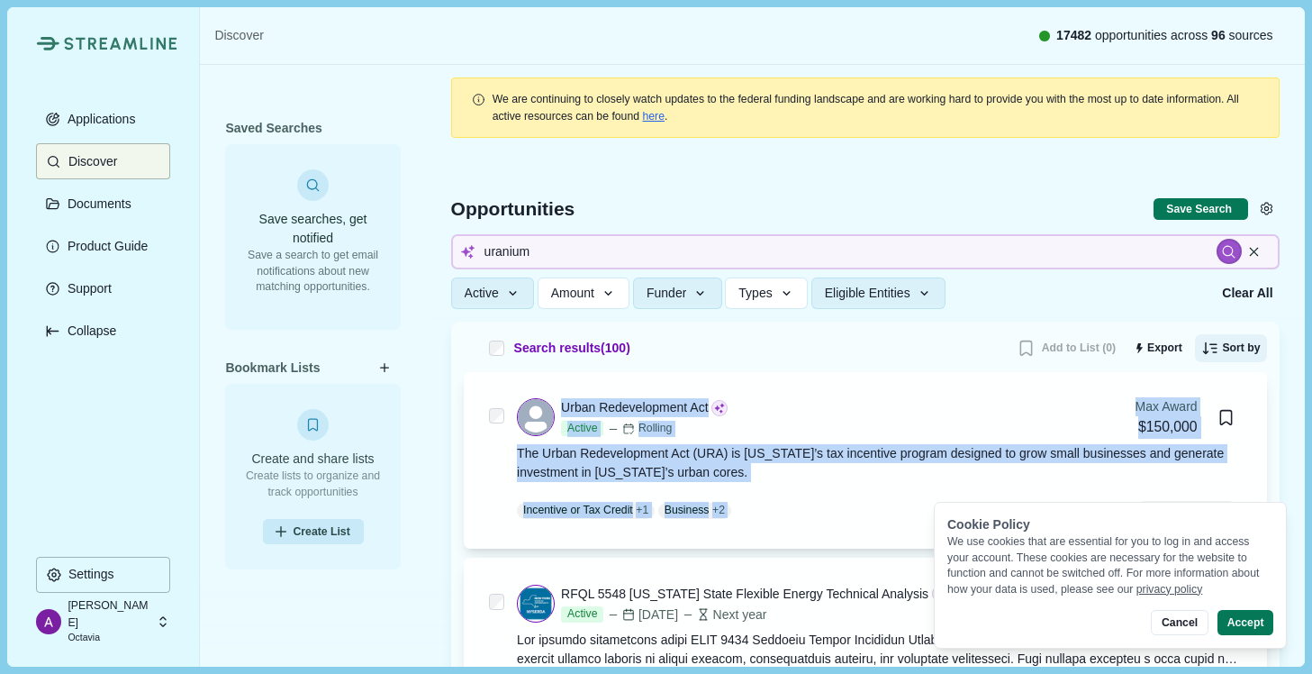
click at [1228, 357] on button "Sort by" at bounding box center [1231, 348] width 72 height 29
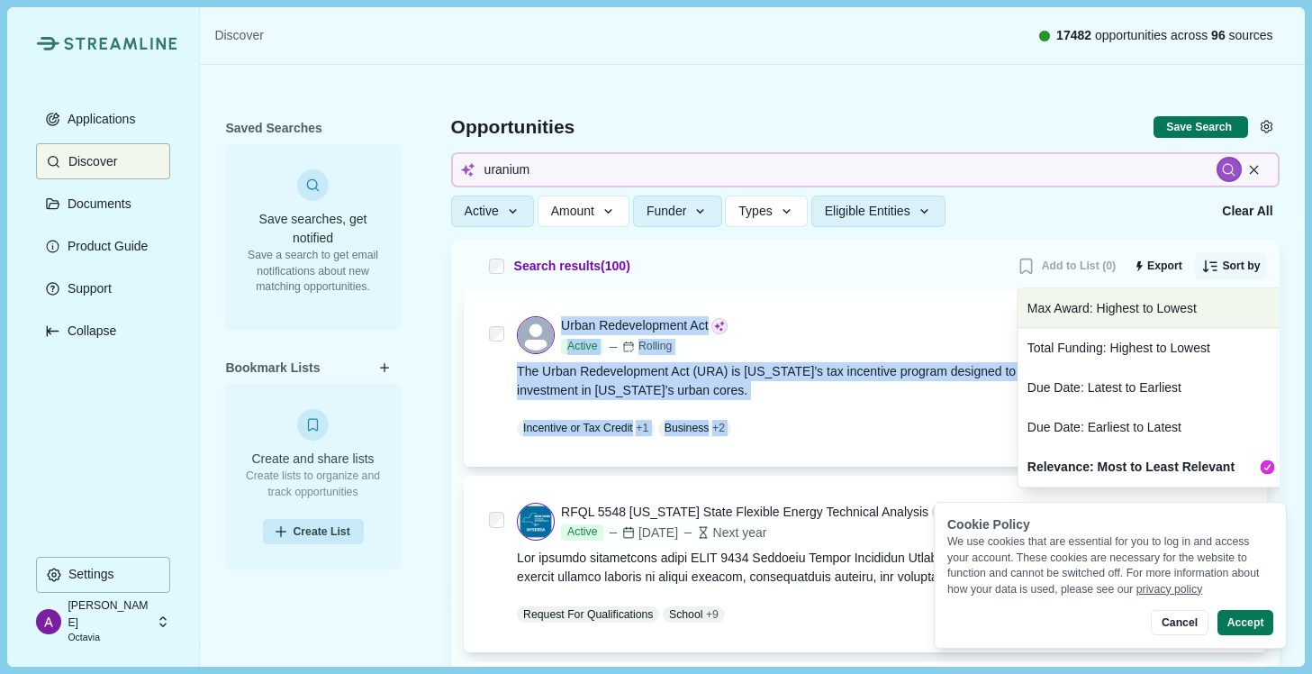
scroll to position [92, 0]
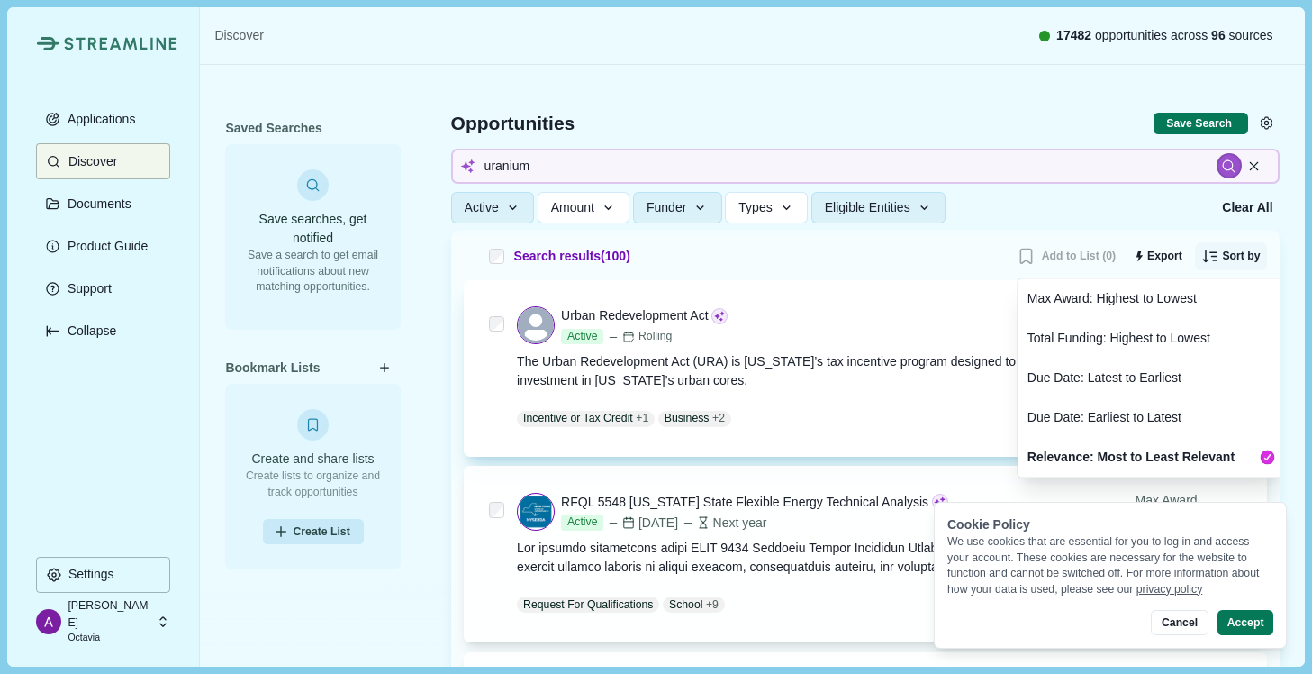
click at [948, 293] on div "Urban Redevelopment Act Active Rolling Max Award $150,000 The Urban Redevelopme…" at bounding box center [865, 368] width 803 height 177
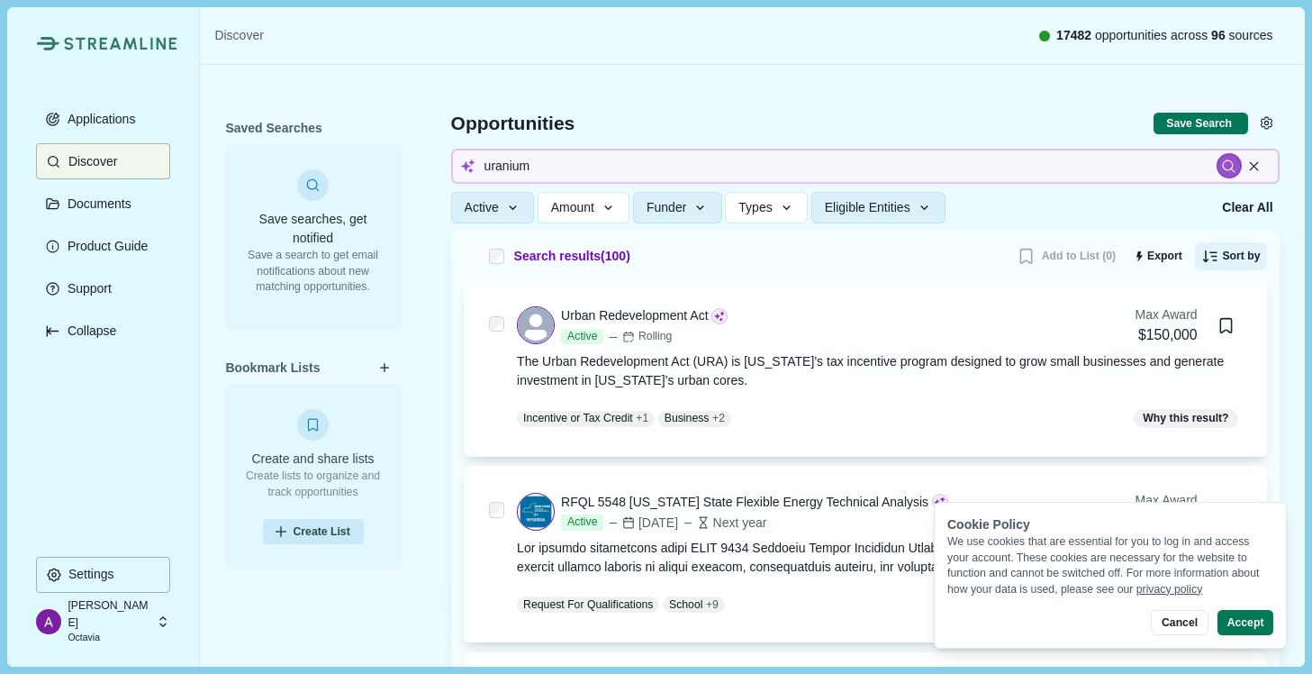
click at [1260, 261] on button "Sort by" at bounding box center [1231, 256] width 72 height 29
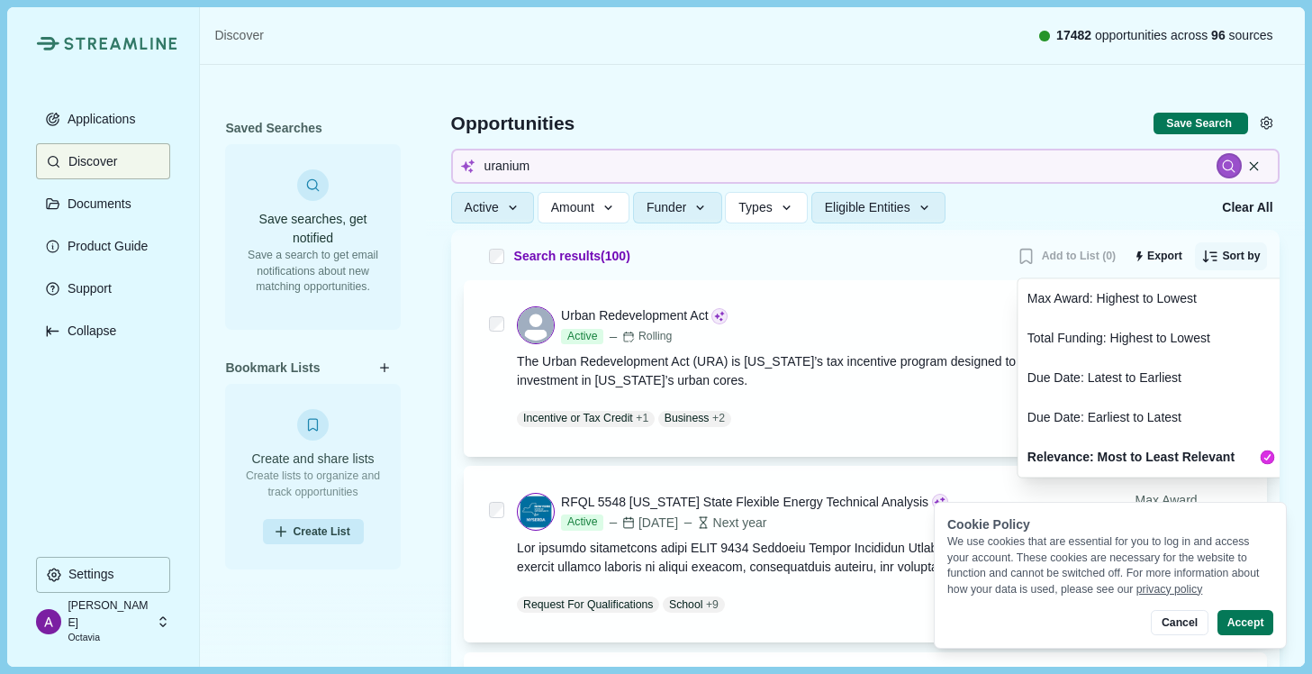
click at [1260, 261] on button "Sort by" at bounding box center [1231, 256] width 72 height 29
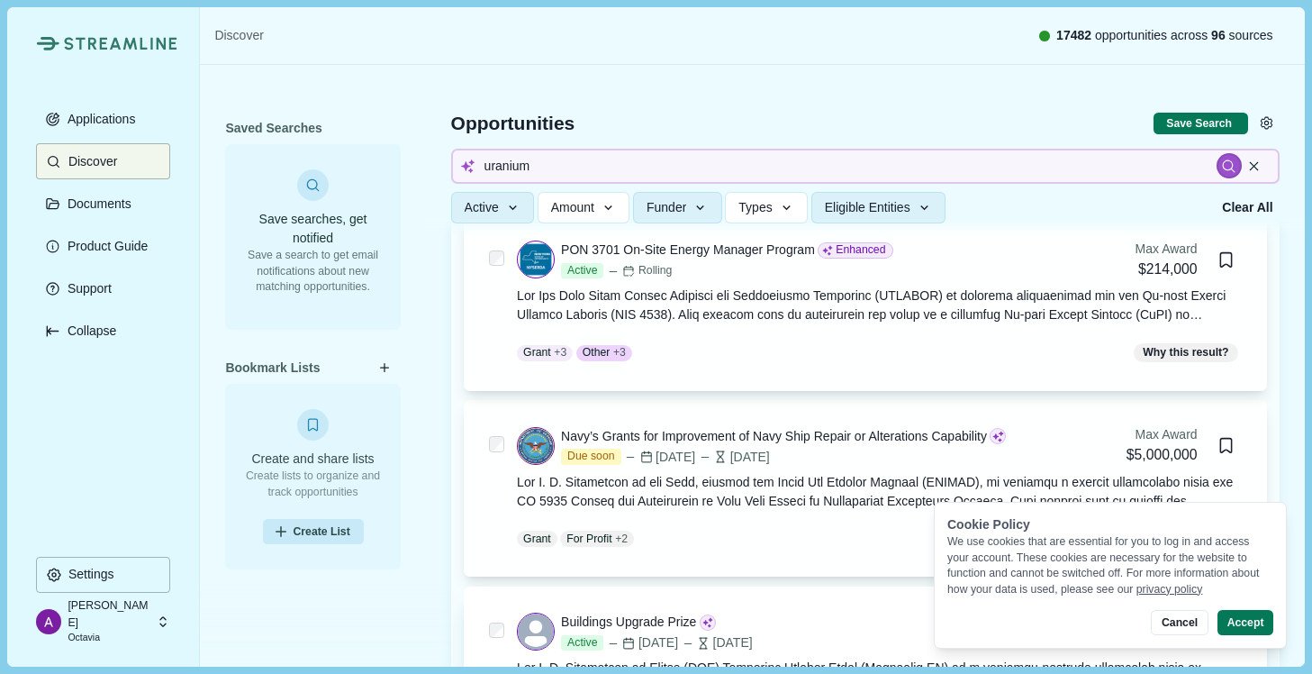
scroll to position [2772, 0]
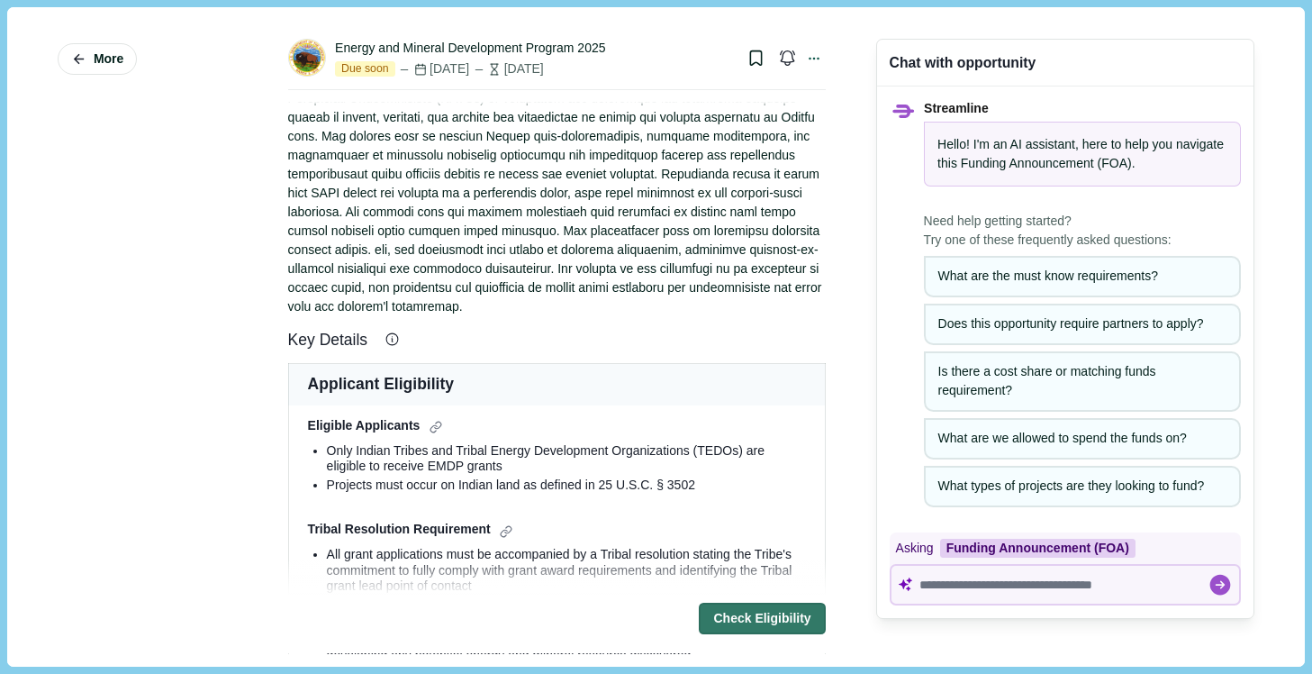
scroll to position [125, 0]
